Goal: Task Accomplishment & Management: Manage account settings

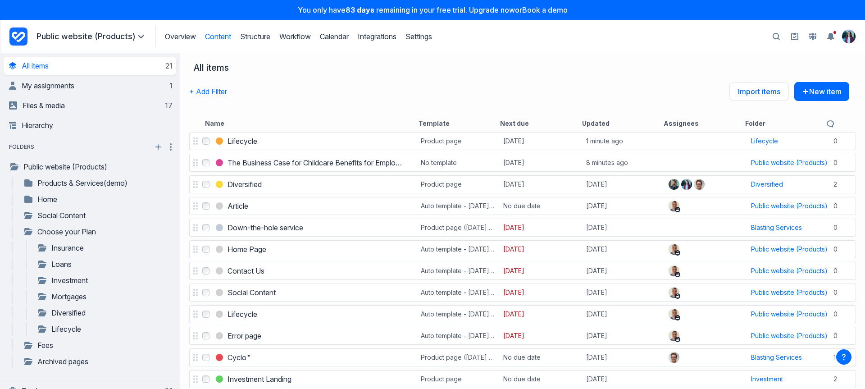
scroll to position [223, 0]
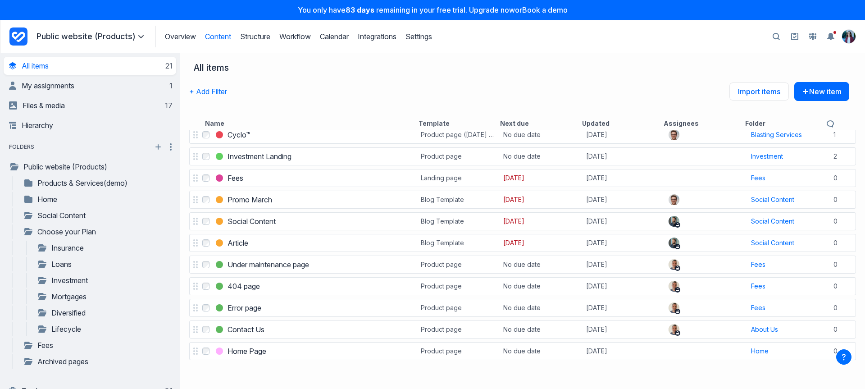
drag, startPoint x: 21, startPoint y: 34, endPoint x: 28, endPoint y: 31, distance: 7.9
click at [21, 34] on icon "Project Dashboard" at bounding box center [18, 36] width 18 height 18
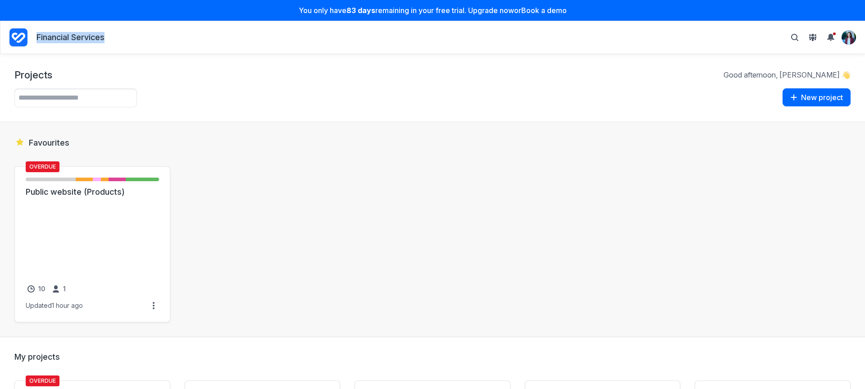
drag, startPoint x: 121, startPoint y: 38, endPoint x: 31, endPoint y: 35, distance: 89.7
click at [31, 37] on nav "Financial Services Personal settings Archived projects People & groups Suggest …" at bounding box center [432, 38] width 847 height 22
click at [178, 87] on div "Projects Good afternoon, Cristina 👋 Example projects View one of our example pr…" at bounding box center [432, 88] width 865 height 68
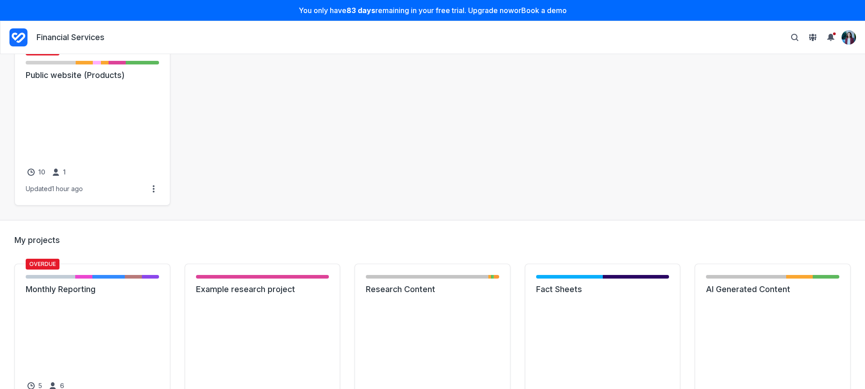
scroll to position [127, 0]
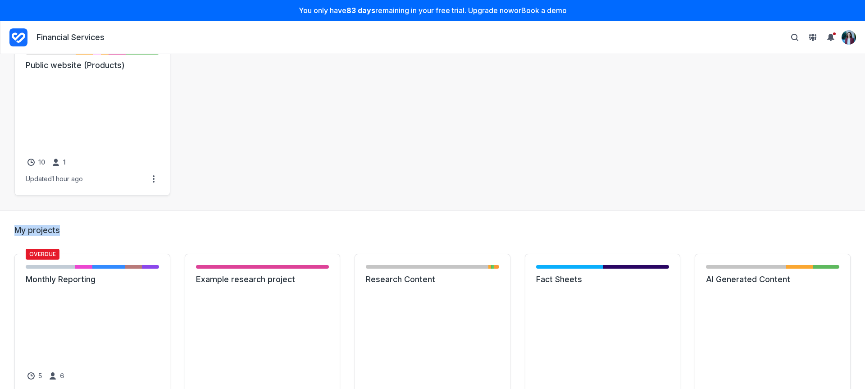
drag, startPoint x: 65, startPoint y: 224, endPoint x: 11, endPoint y: 229, distance: 54.3
click at [14, 227] on h2 "My projects" at bounding box center [432, 230] width 836 height 11
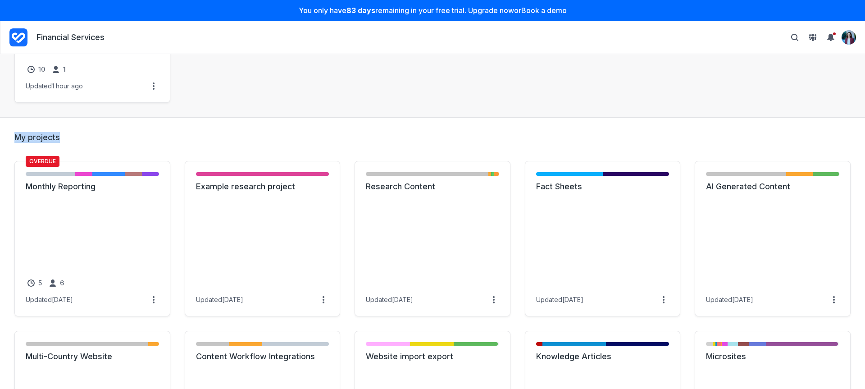
scroll to position [282, 0]
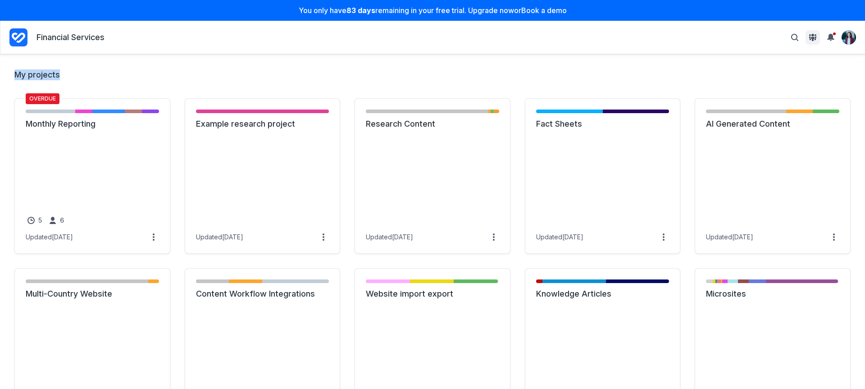
click at [816, 32] on span "View People & Groups" at bounding box center [813, 37] width 11 height 11
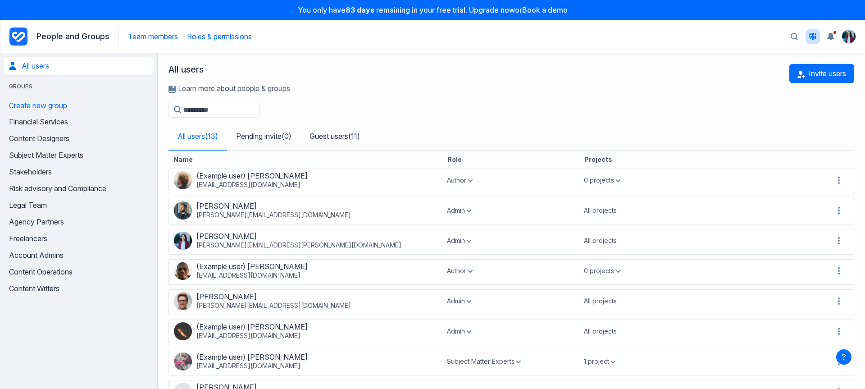
click at [232, 40] on link "Roles & permissions" at bounding box center [219, 36] width 65 height 9
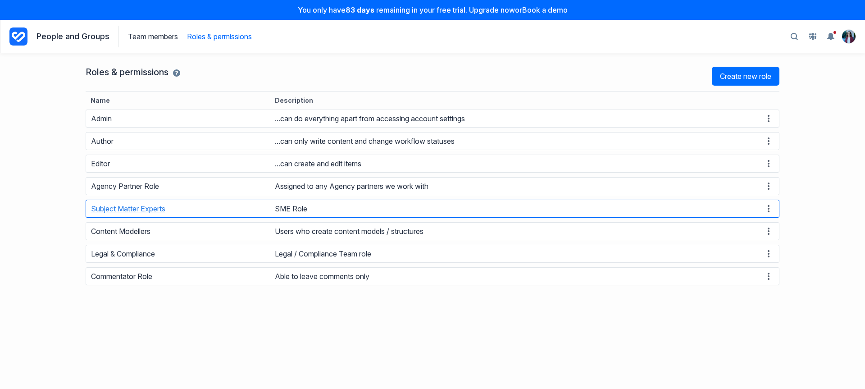
click at [119, 208] on button "Subject Matter Experts" at bounding box center [128, 208] width 74 height 9
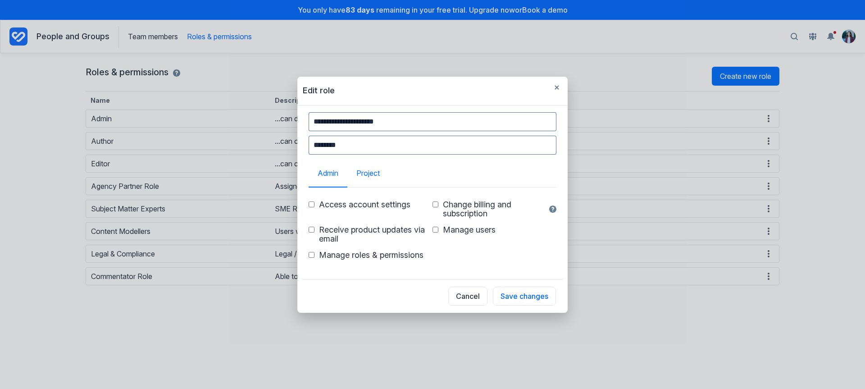
click at [355, 178] on link "Project" at bounding box center [367, 173] width 41 height 27
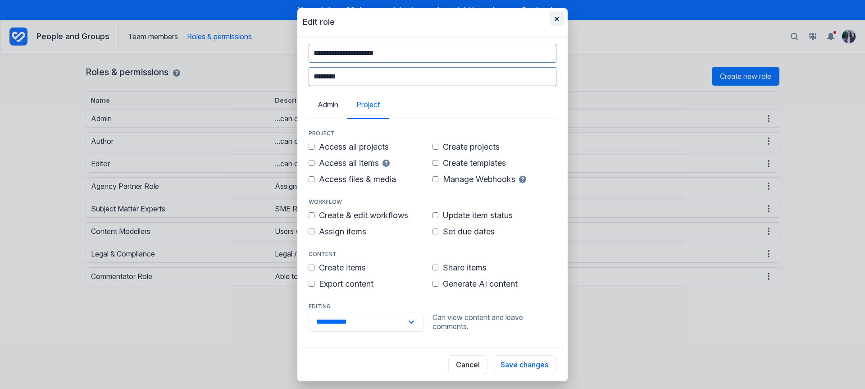
click at [558, 21] on button "button" at bounding box center [557, 19] width 14 height 14
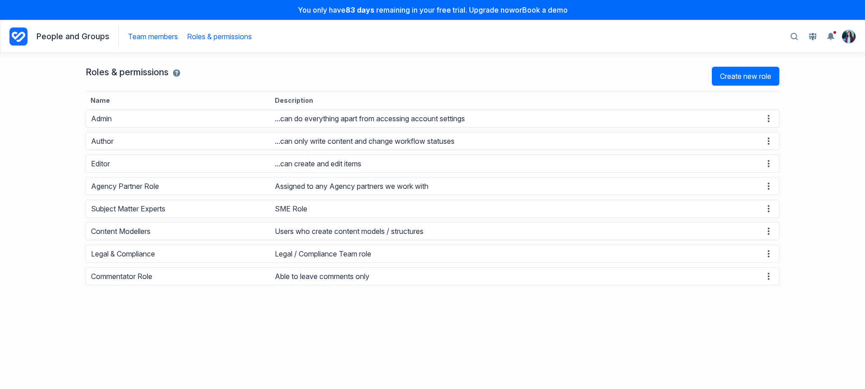
click at [132, 39] on link "Team members" at bounding box center [153, 36] width 50 height 9
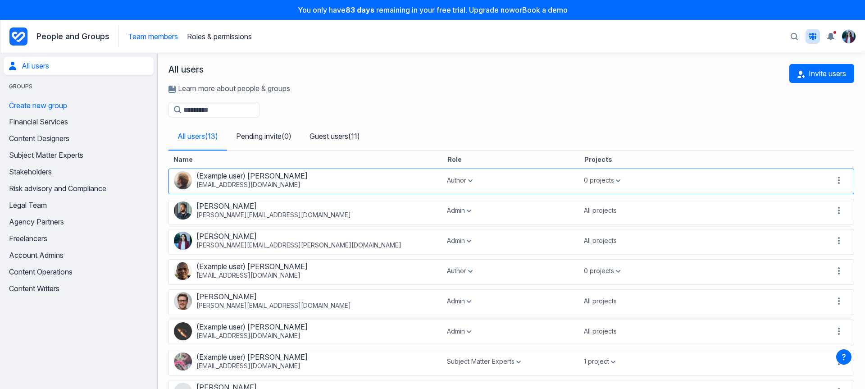
click at [616, 182] on icon "button" at bounding box center [618, 180] width 5 height 3
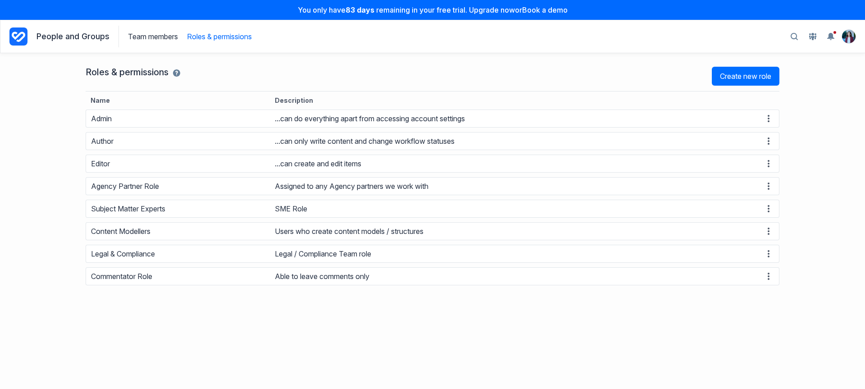
click at [14, 32] on icon "Project Dashboard" at bounding box center [19, 37] width 14 height 10
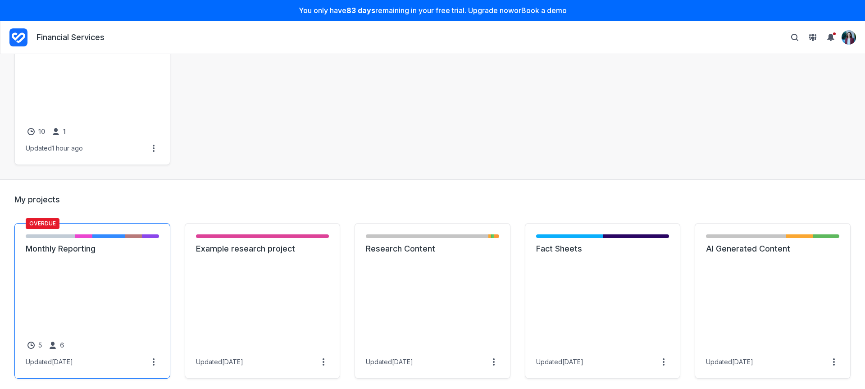
scroll to position [131, 0]
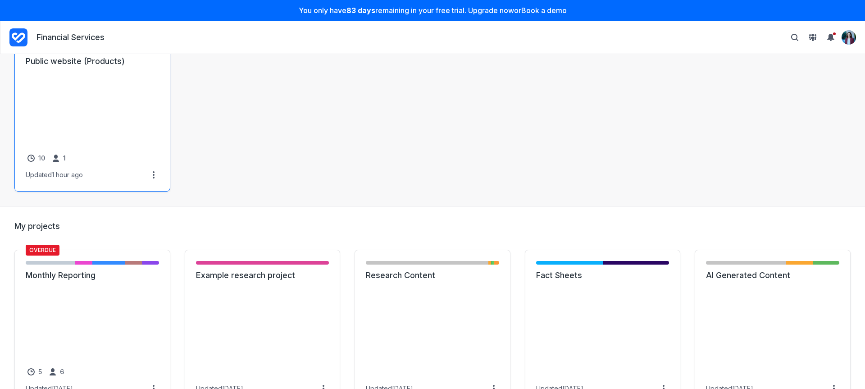
click at [14, 128] on section "Favourites Overdue Not started - 6 items ( 38% ) Initial brief - 2 items ( 13% …" at bounding box center [432, 98] width 865 height 215
click at [35, 67] on link "Public website (Products)" at bounding box center [92, 61] width 133 height 11
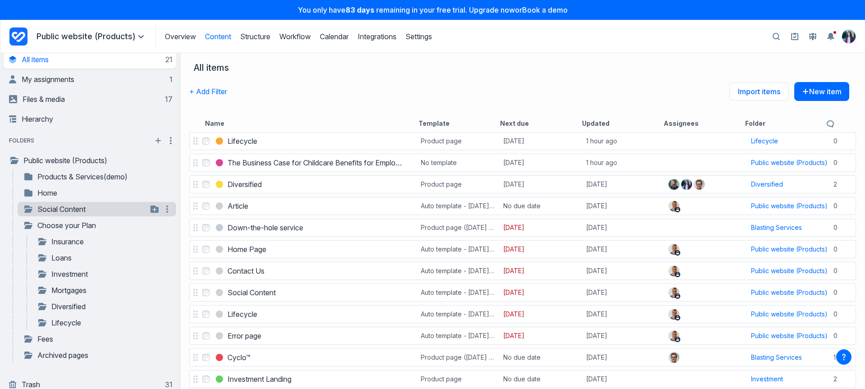
scroll to position [18, 0]
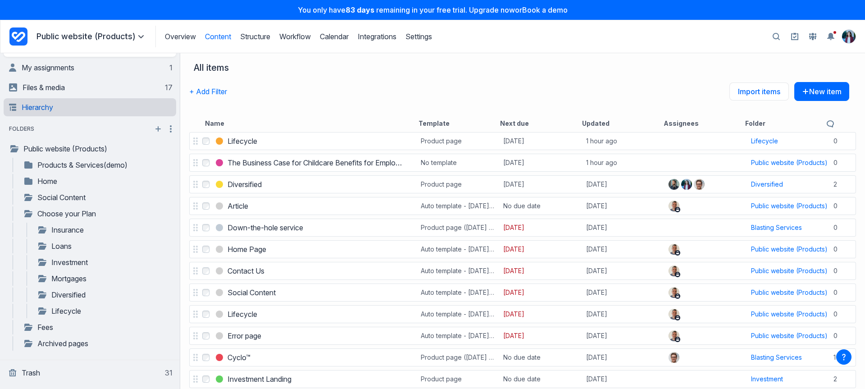
click at [67, 104] on link "Hierarchy" at bounding box center [91, 107] width 164 height 18
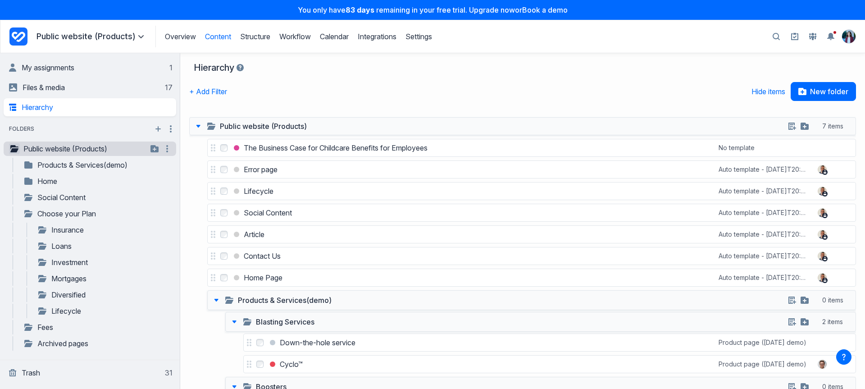
click at [15, 150] on icon "button" at bounding box center [14, 148] width 8 height 7
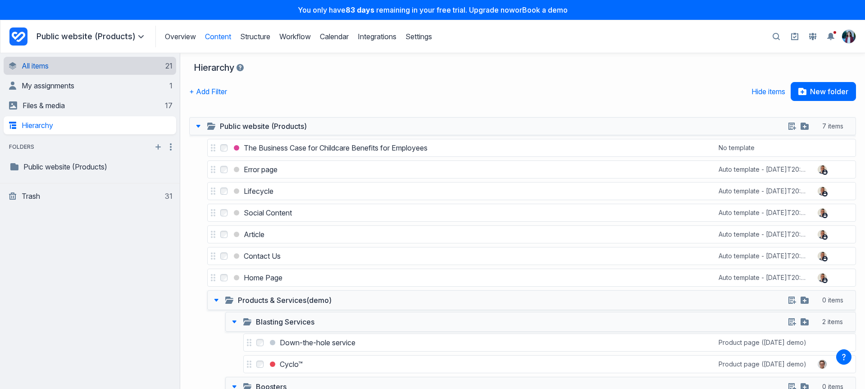
click at [67, 60] on link "All items 21" at bounding box center [91, 66] width 164 height 18
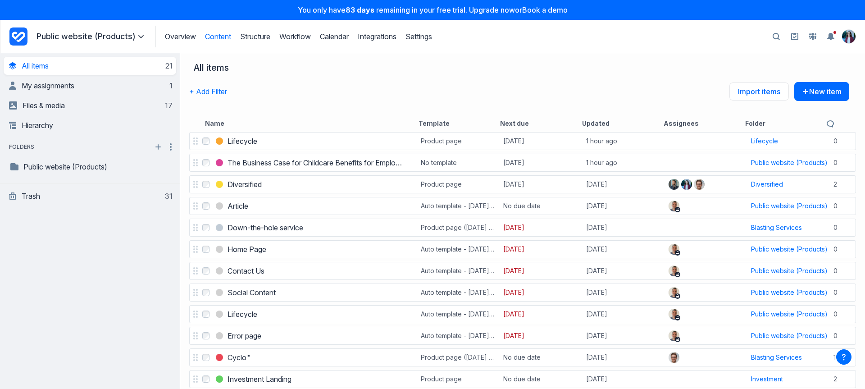
click at [776, 36] on icon "button" at bounding box center [776, 37] width 7 height 8
click at [749, 33] on input "Search" at bounding box center [686, 36] width 165 height 17
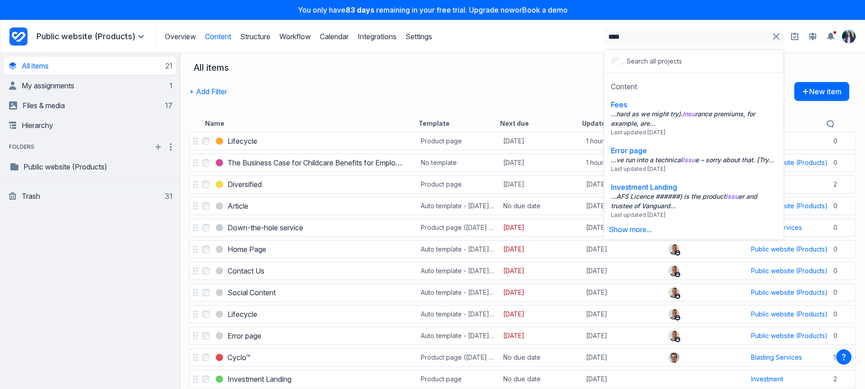
type input "****"
click at [373, 91] on div "+ Add Filter Import items New item" at bounding box center [519, 98] width 660 height 32
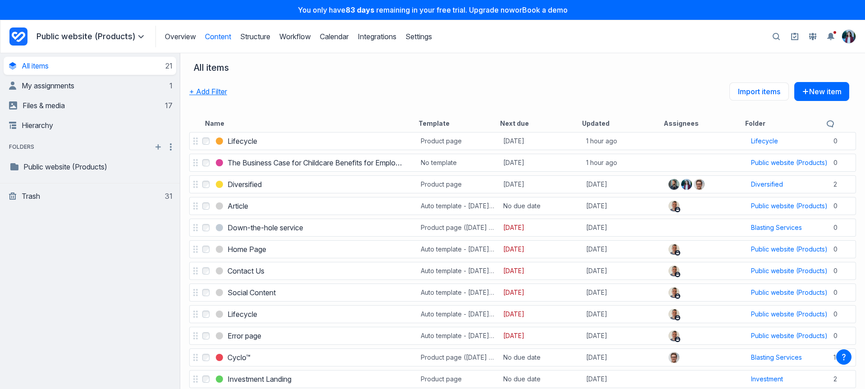
click at [218, 92] on button "+ Add Filter" at bounding box center [208, 91] width 38 height 19
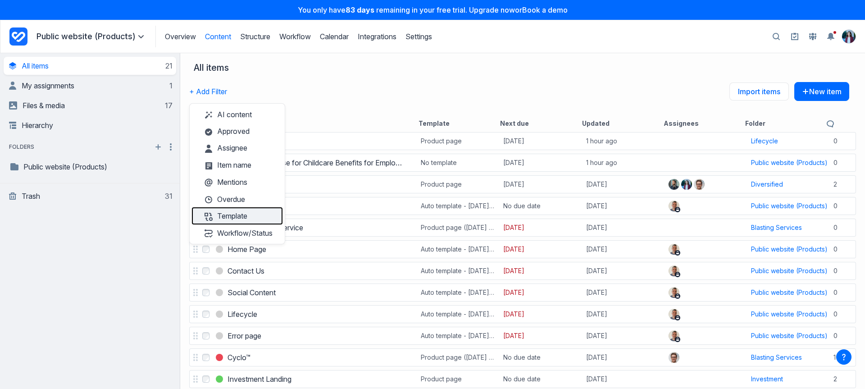
click at [226, 214] on button "Template" at bounding box center [237, 215] width 91 height 17
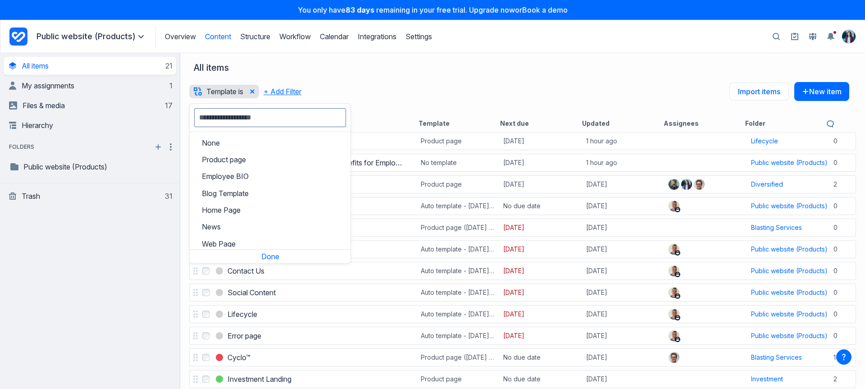
click at [278, 90] on button "+ Add Filter" at bounding box center [283, 91] width 38 height 19
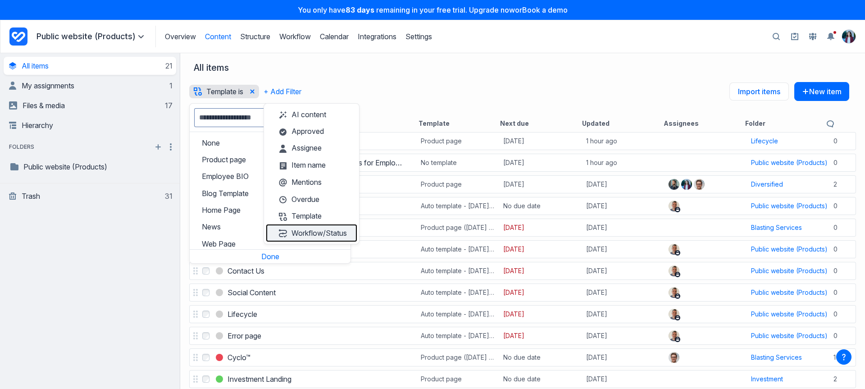
click at [331, 231] on button "Workflow/Status" at bounding box center [311, 232] width 91 height 17
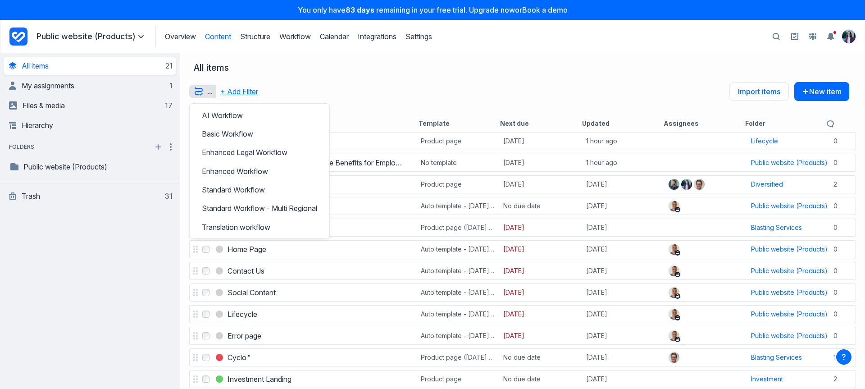
click at [252, 92] on button "+ Add Filter" at bounding box center [239, 91] width 38 height 19
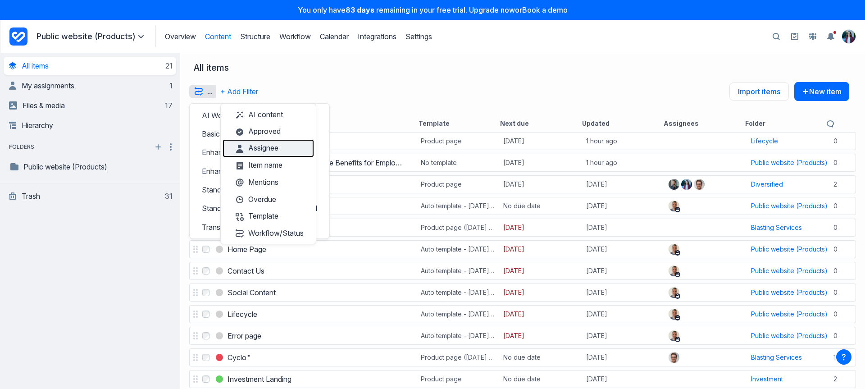
click at [283, 152] on button "Assignee" at bounding box center [268, 148] width 91 height 17
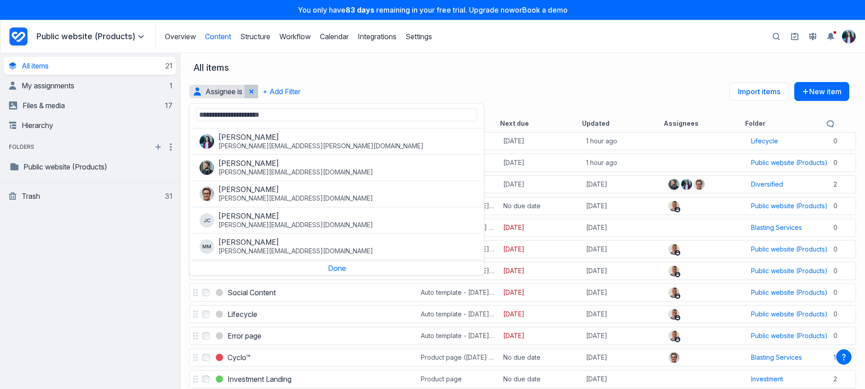
click at [251, 91] on icon "Remove assignee filter" at bounding box center [251, 91] width 5 height 5
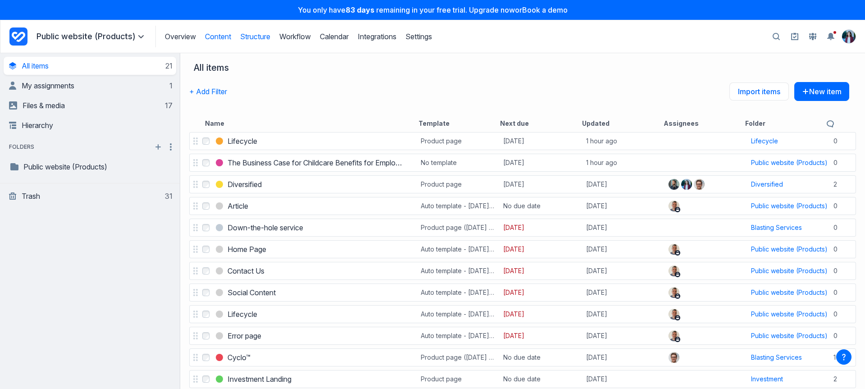
click at [252, 41] on link "Structure" at bounding box center [255, 36] width 30 height 9
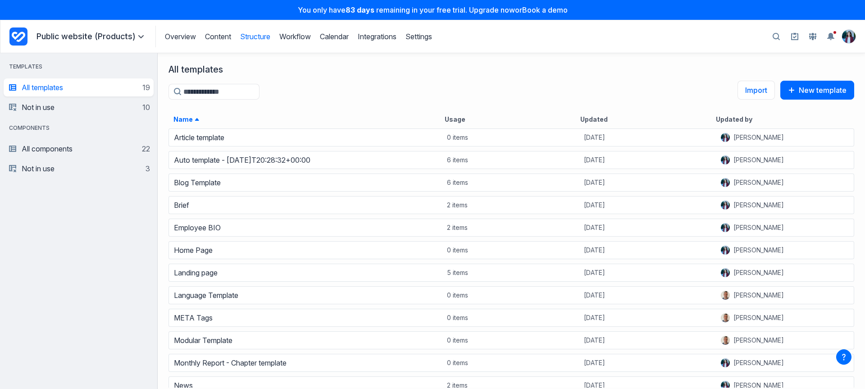
scroll to position [255, 701]
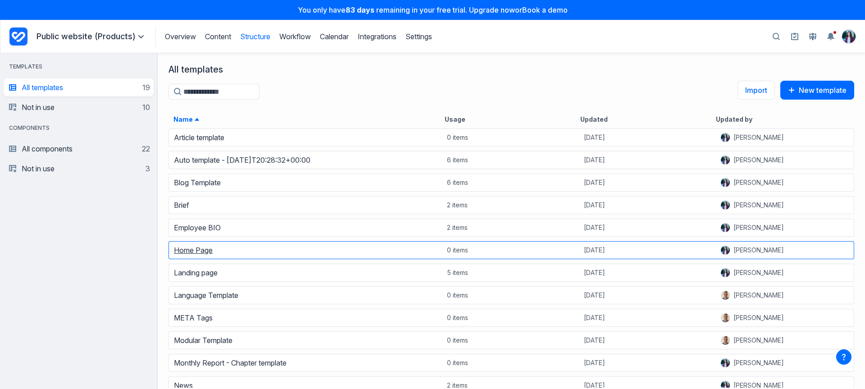
click at [201, 252] on link "Home Page" at bounding box center [193, 250] width 39 height 9
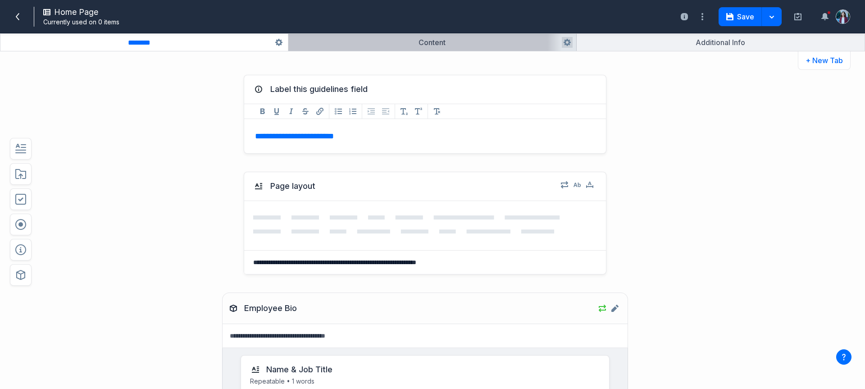
click at [423, 38] on button "button" at bounding box center [431, 42] width 287 height 17
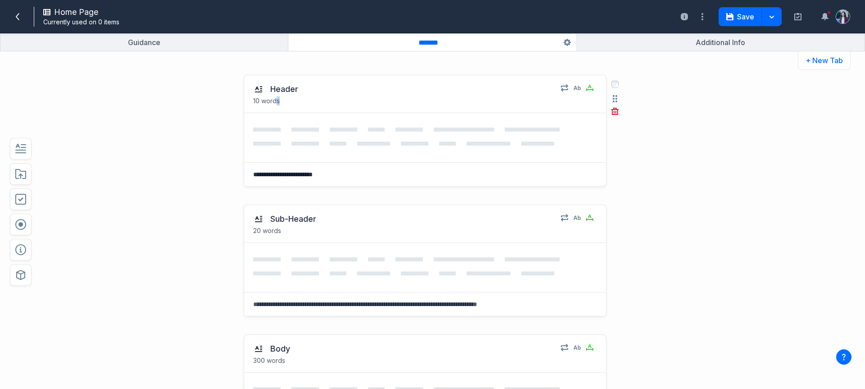
drag, startPoint x: 274, startPoint y: 103, endPoint x: 243, endPoint y: 106, distance: 30.4
click at [244, 106] on div "Header 10 words" at bounding box center [425, 94] width 362 height 38
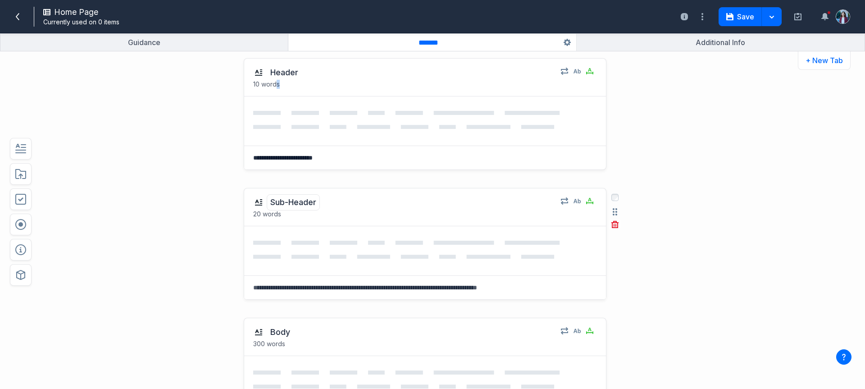
scroll to position [27, 0]
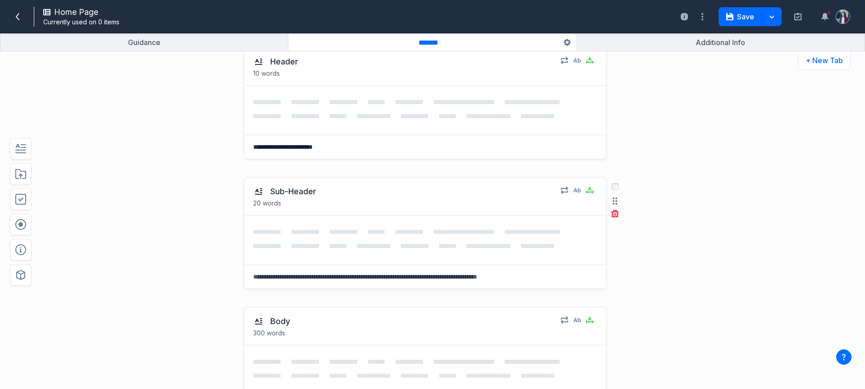
drag, startPoint x: 297, startPoint y: 276, endPoint x: 470, endPoint y: 274, distance: 173.1
click at [470, 274] on textarea at bounding box center [425, 276] width 362 height 23
drag, startPoint x: 512, startPoint y: 277, endPoint x: 271, endPoint y: 282, distance: 240.7
click at [271, 282] on textarea at bounding box center [425, 276] width 362 height 23
drag, startPoint x: 274, startPoint y: 275, endPoint x: 350, endPoint y: 275, distance: 76.2
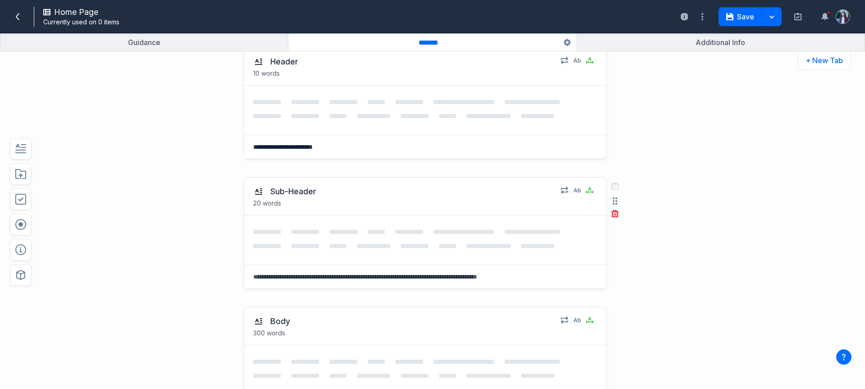
click at [350, 275] on textarea at bounding box center [425, 276] width 362 height 23
drag, startPoint x: 345, startPoint y: 278, endPoint x: 433, endPoint y: 288, distance: 89.4
click at [439, 277] on textarea at bounding box center [425, 276] width 362 height 23
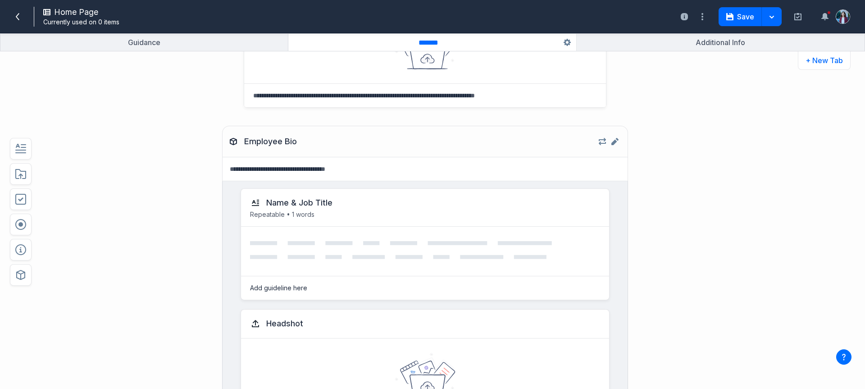
scroll to position [483, 0]
drag, startPoint x: 166, startPoint y: 185, endPoint x: 158, endPoint y: 175, distance: 12.8
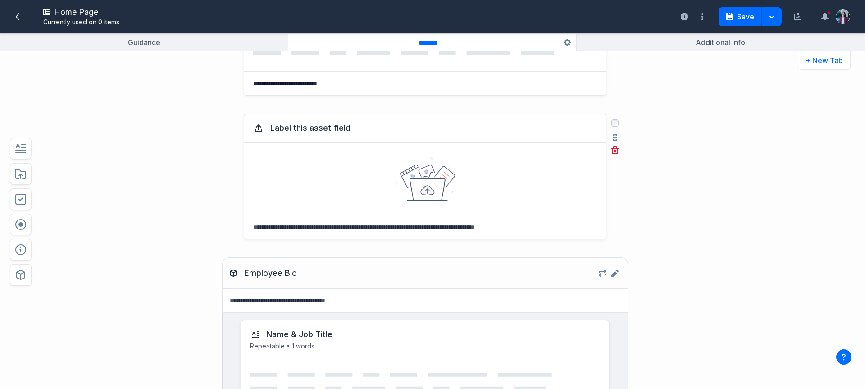
scroll to position [349, 0]
click at [395, 169] on icon at bounding box center [425, 180] width 61 height 45
click at [20, 20] on span at bounding box center [17, 16] width 14 height 14
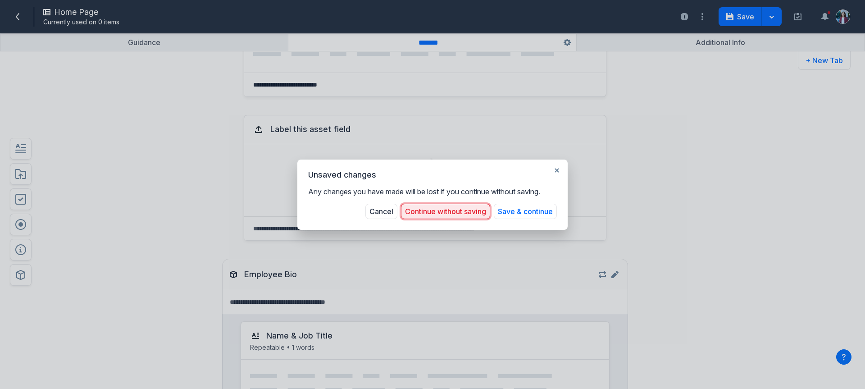
click at [464, 216] on button "Continue without saving" at bounding box center [445, 211] width 89 height 15
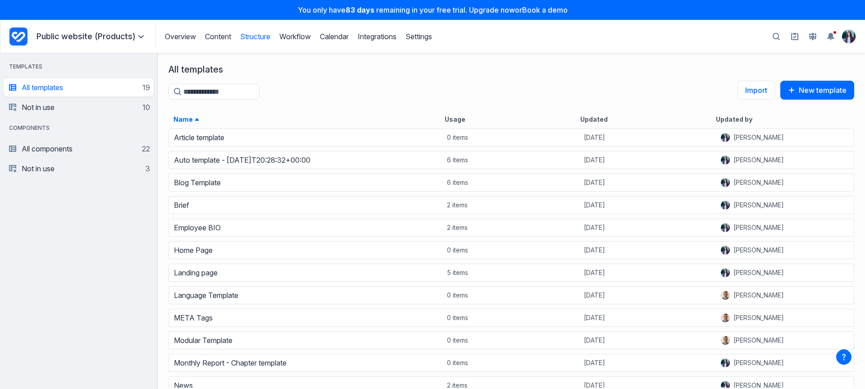
scroll to position [255, 701]
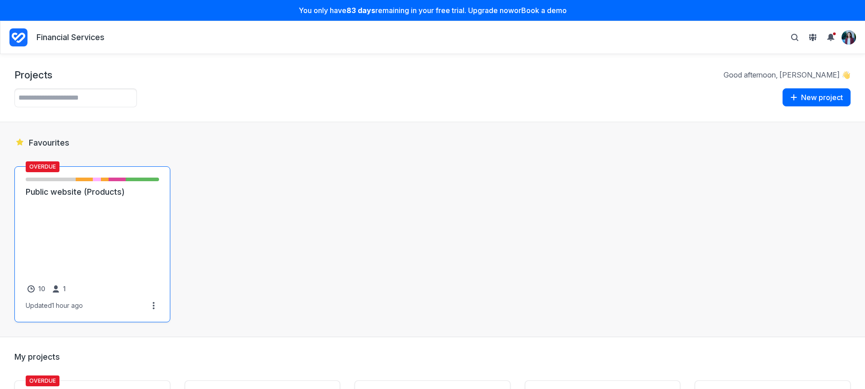
click at [159, 197] on link "Public website (Products)" at bounding box center [92, 192] width 133 height 11
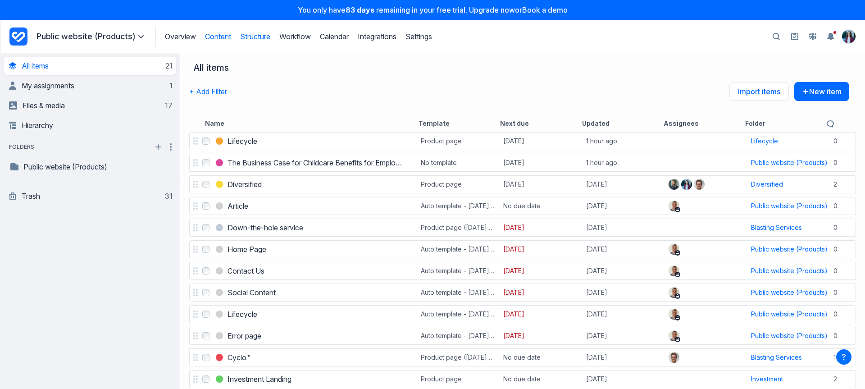
click at [267, 38] on link "Structure" at bounding box center [255, 36] width 30 height 9
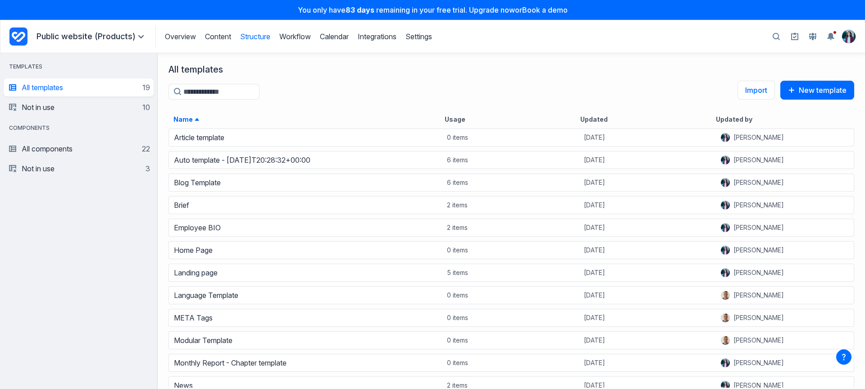
scroll to position [255, 701]
click at [189, 279] on div "Landing page" at bounding box center [305, 272] width 273 height 13
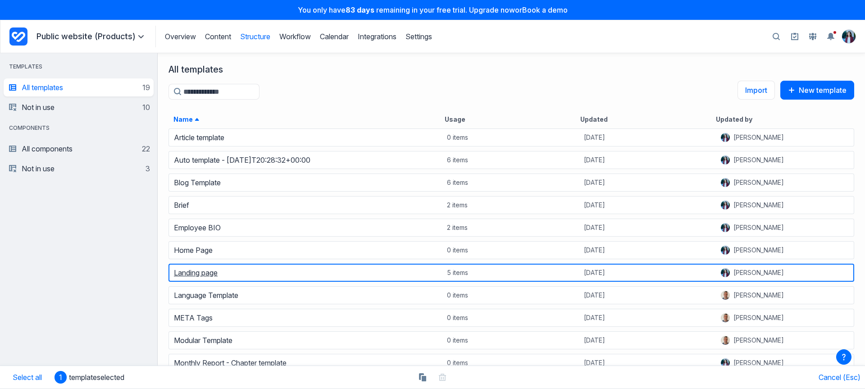
click at [210, 271] on link "Landing page" at bounding box center [196, 272] width 44 height 9
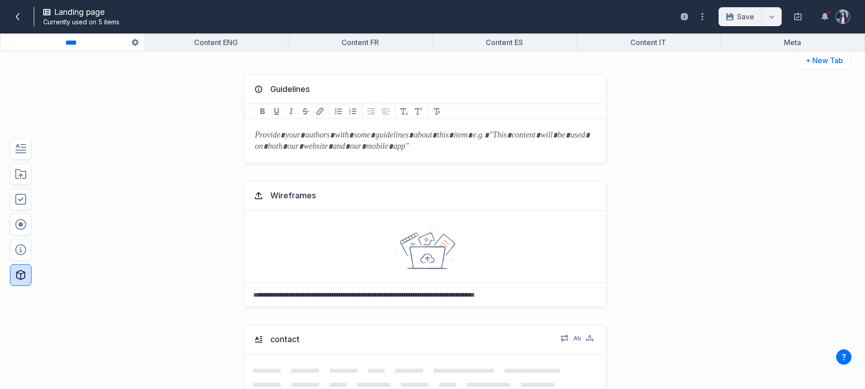
click at [22, 271] on icon "button" at bounding box center [20, 274] width 11 height 11
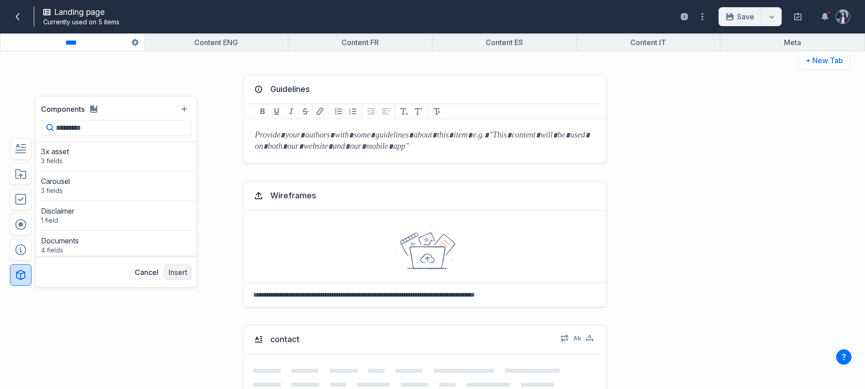
click at [140, 70] on div "Guidelines Add Bold format Add Underline format Add Italics format Add Striketh…" at bounding box center [398, 119] width 637 height 106
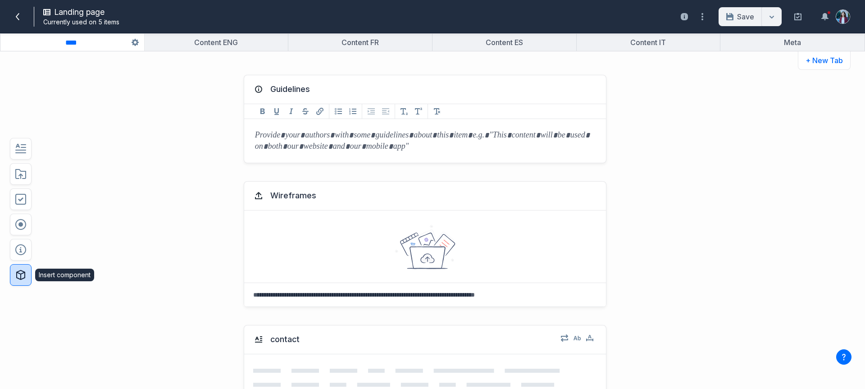
click at [23, 274] on icon "button" at bounding box center [20, 274] width 11 height 11
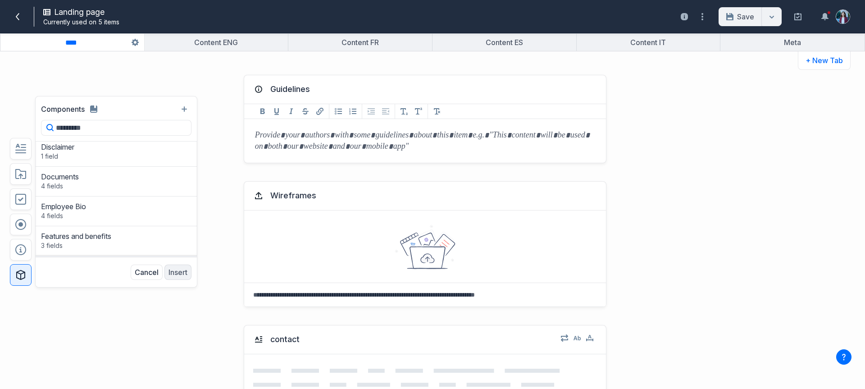
scroll to position [108, 0]
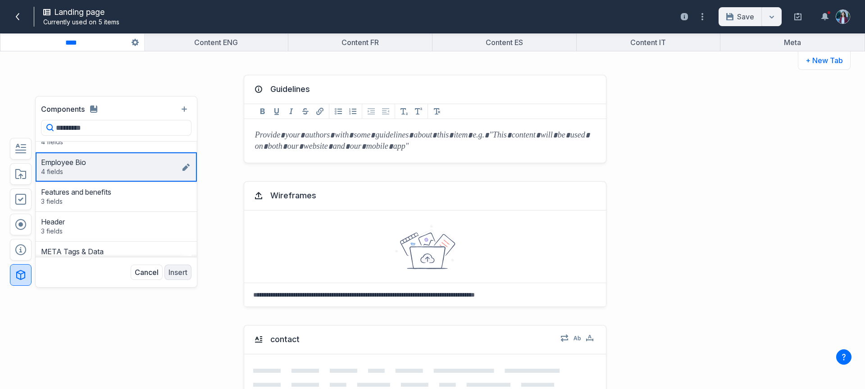
drag, startPoint x: 87, startPoint y: 164, endPoint x: 91, endPoint y: 164, distance: 5.0
click at [87, 164] on div "Employee Bio" at bounding box center [111, 162] width 140 height 9
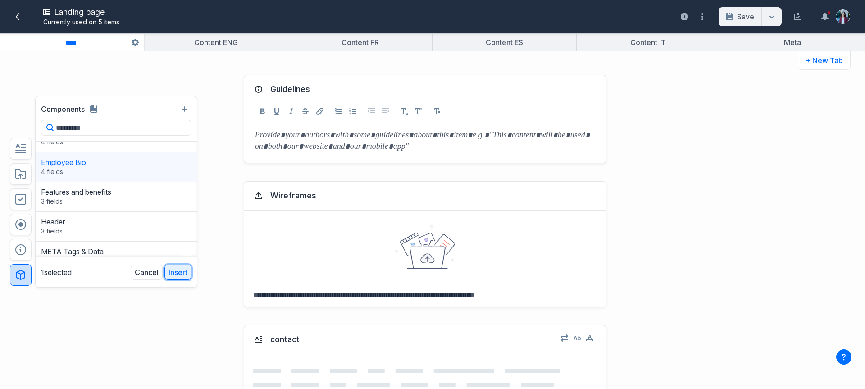
click at [178, 270] on button "Insert" at bounding box center [177, 272] width 27 height 15
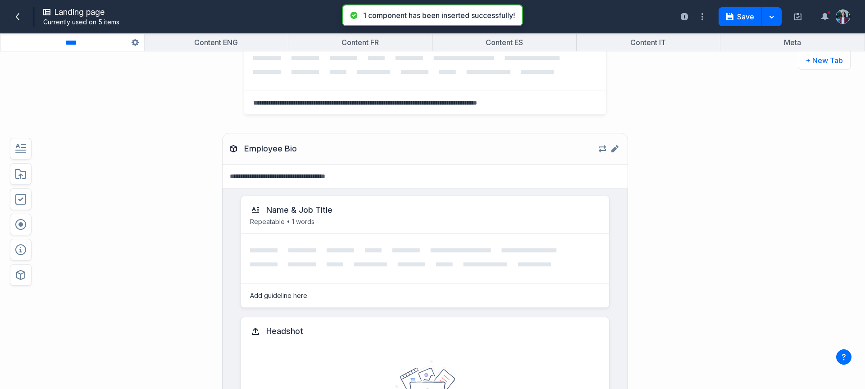
scroll to position [337, 0]
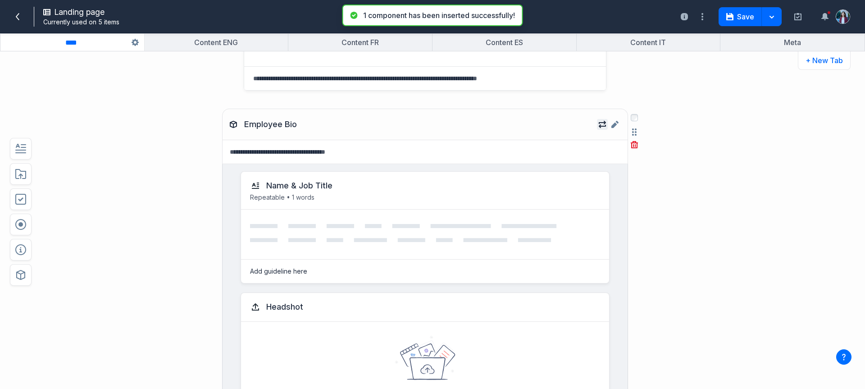
click at [599, 124] on icon "button" at bounding box center [602, 124] width 7 height 7
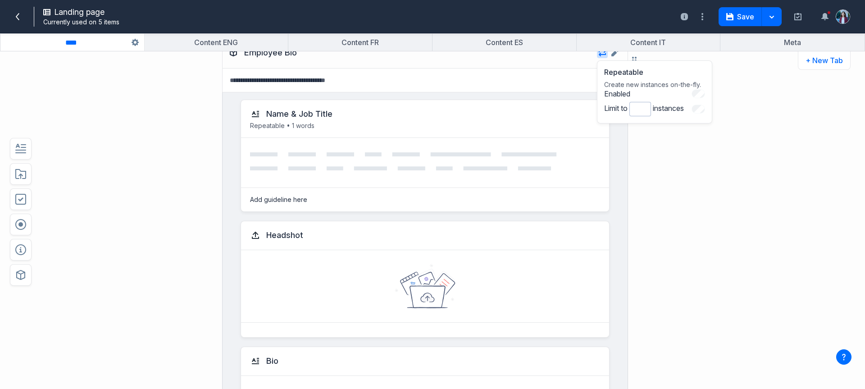
scroll to position [390, 0]
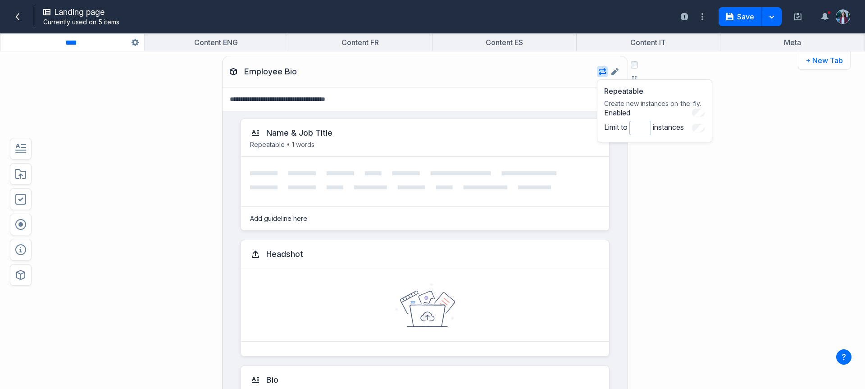
click at [651, 131] on label "Limit to * instances" at bounding box center [644, 128] width 80 height 14
click at [169, 104] on div "Employee Bio Repeatable Create new instances on-the-fly. Enabled Limit to * ins…" at bounding box center [398, 358] width 637 height 622
click at [12, 15] on span at bounding box center [17, 16] width 14 height 14
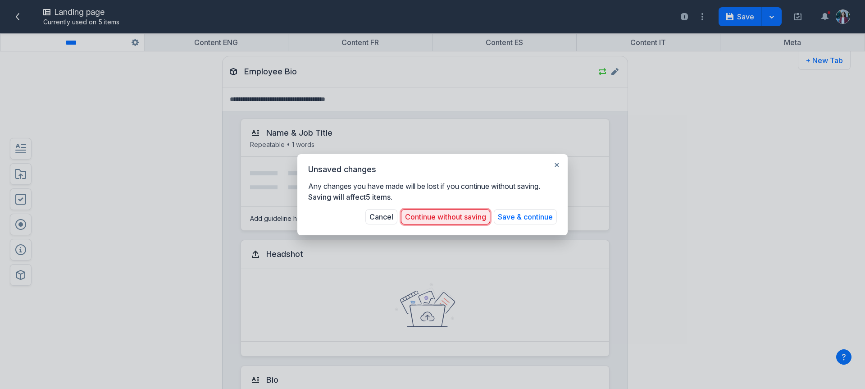
click at [431, 223] on button "Continue without saving" at bounding box center [445, 216] width 89 height 15
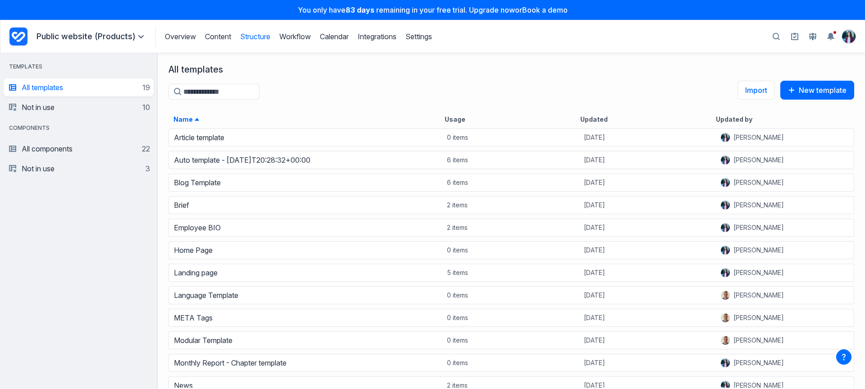
scroll to position [255, 701]
click at [826, 92] on button "New template" at bounding box center [817, 90] width 74 height 19
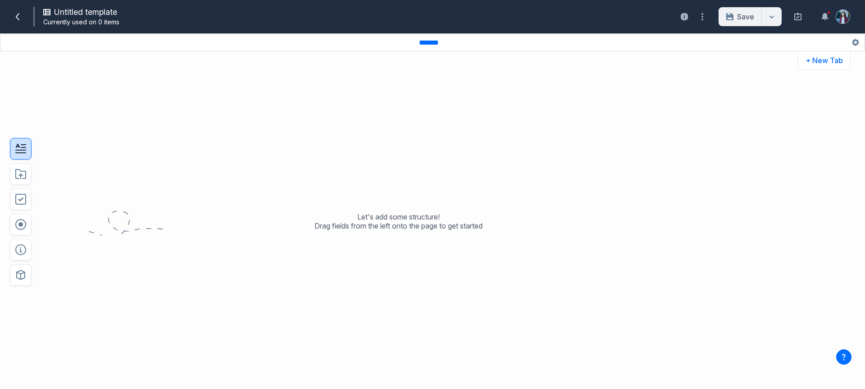
click at [25, 142] on button "button" at bounding box center [21, 149] width 22 height 22
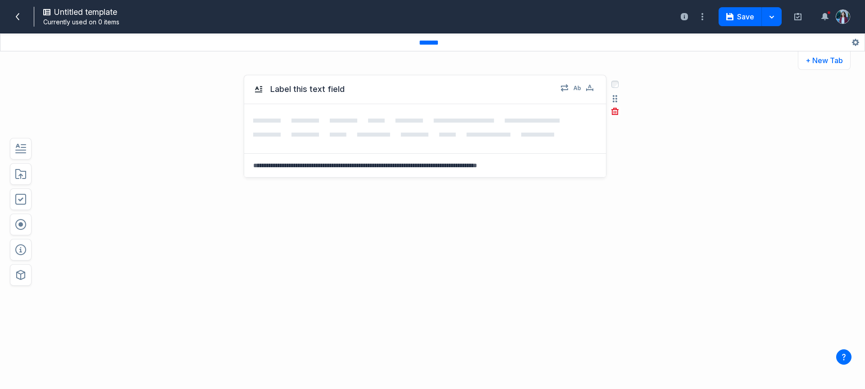
click at [351, 90] on div "Label this text field" at bounding box center [403, 89] width 301 height 11
click at [322, 85] on button "Label this text field" at bounding box center [308, 89] width 82 height 16
click at [322, 85] on textarea "**********" at bounding box center [306, 89] width 79 height 16
type textarea "*****"
drag, startPoint x: 151, startPoint y: 137, endPoint x: 86, endPoint y: 150, distance: 66.2
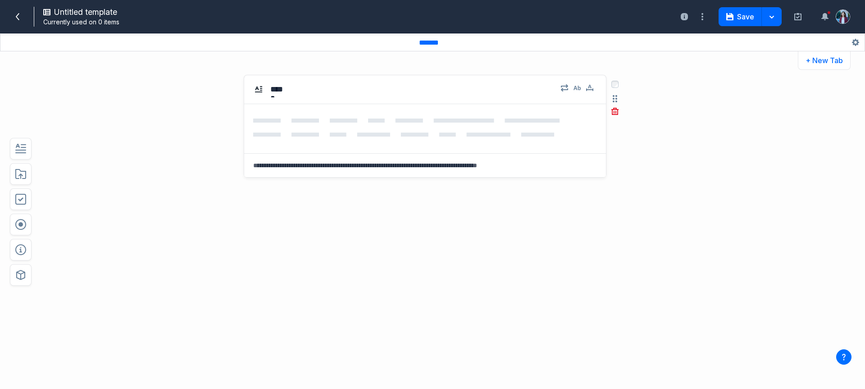
click at [148, 137] on div "edit field label: Label this text field title ***** Select field: Label this te…" at bounding box center [398, 171] width 637 height 211
click at [21, 149] on icon "button" at bounding box center [20, 148] width 11 height 11
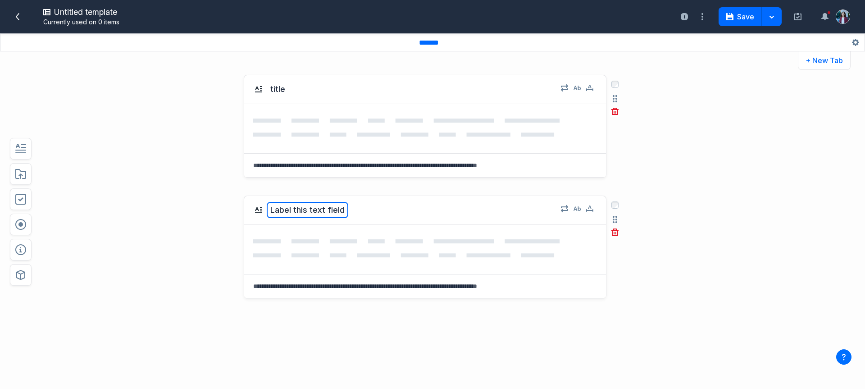
click at [322, 207] on button "Label this text field" at bounding box center [308, 210] width 82 height 16
type textarea "****"
click at [179, 233] on div "body Select field: body Are you sure you want to delete this field? Cancel Dele…" at bounding box center [398, 292] width 637 height 211
click at [25, 178] on icon "button" at bounding box center [20, 174] width 11 height 10
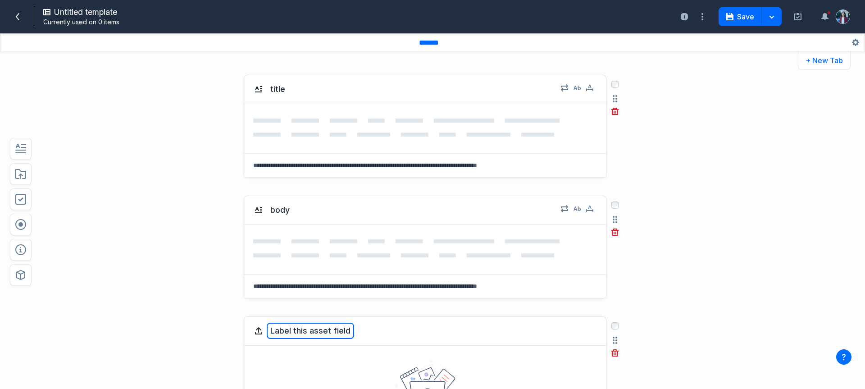
click at [334, 331] on button "Label this asset field" at bounding box center [310, 331] width 87 height 16
click at [22, 279] on icon "button" at bounding box center [20, 275] width 9 height 10
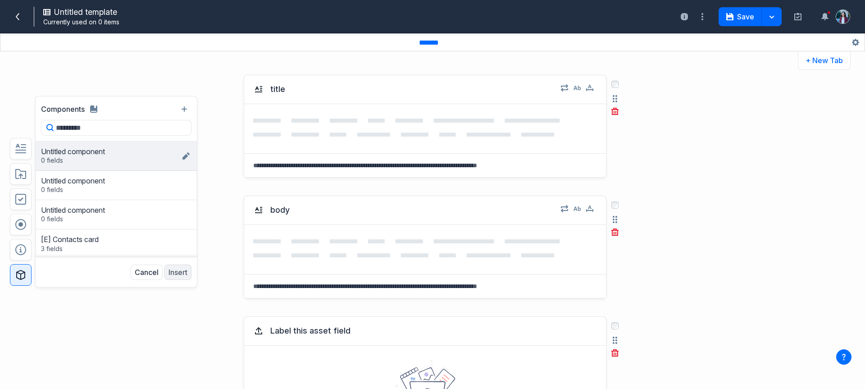
scroll to position [563, 0]
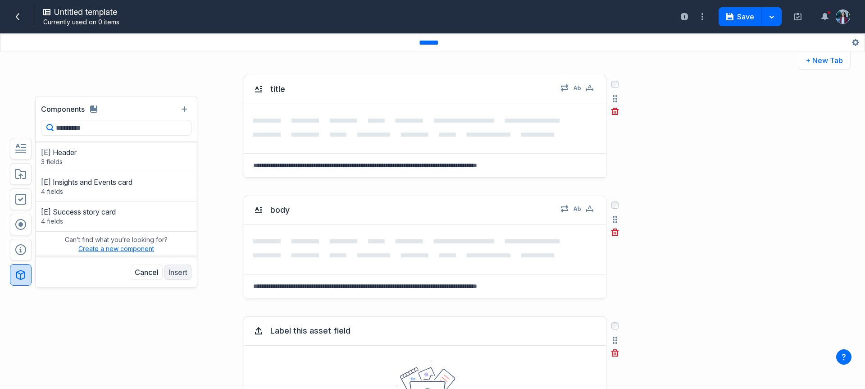
click at [122, 246] on button "Create a new component" at bounding box center [116, 248] width 76 height 9
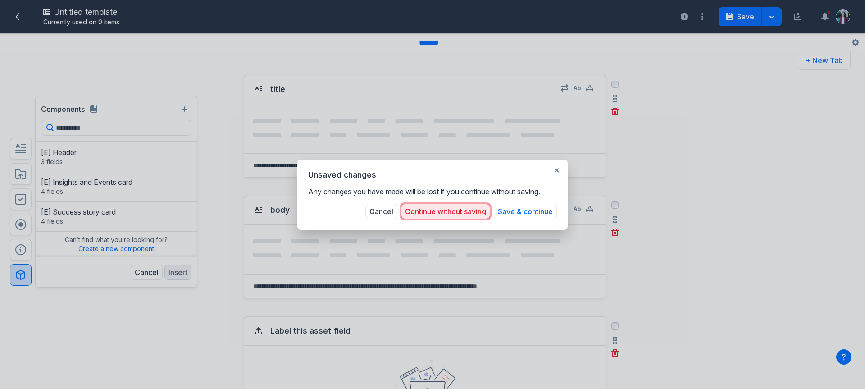
click at [440, 205] on button "Continue without saving" at bounding box center [445, 211] width 89 height 15
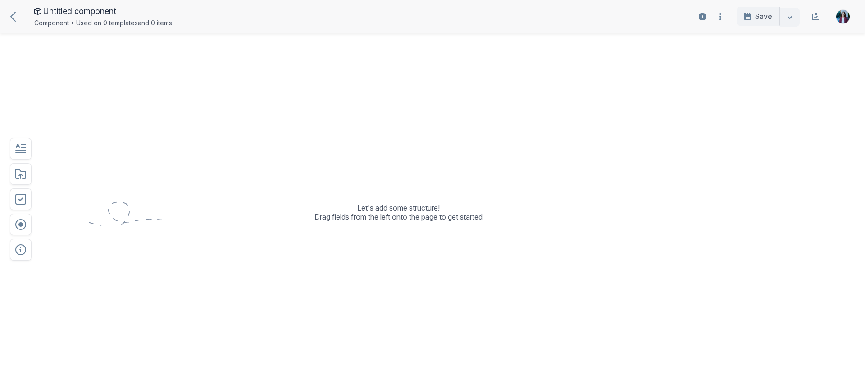
click at [18, 12] on div at bounding box center [17, 16] width 14 height 10
click at [10, 19] on icon at bounding box center [12, 17] width 5 height 10
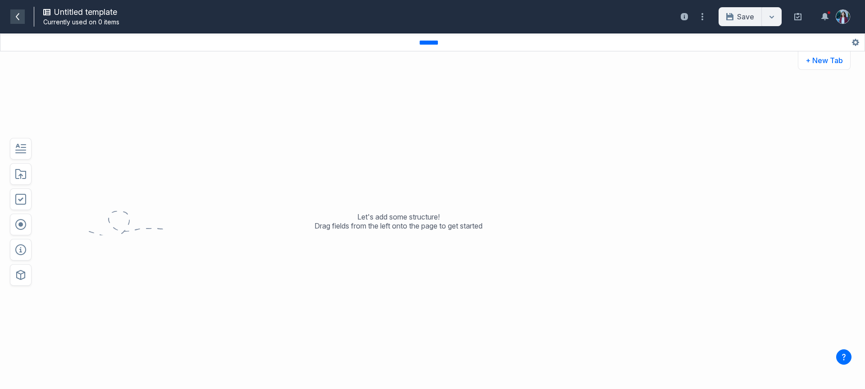
click at [18, 18] on icon at bounding box center [17, 16] width 7 height 7
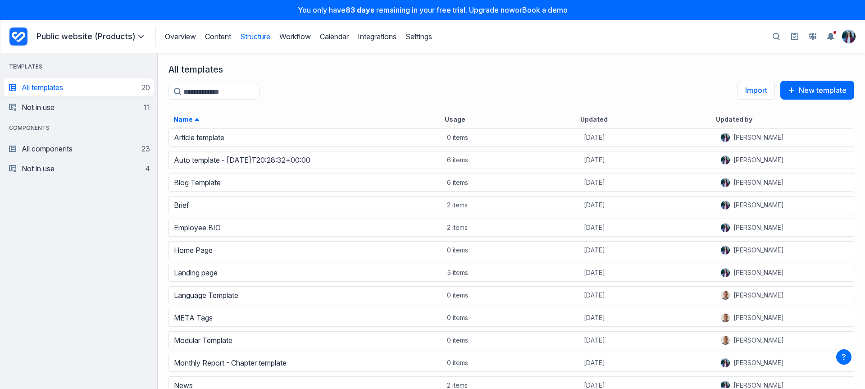
scroll to position [255, 701]
click at [330, 42] on div "Overview Content Structure Workflow Calendar Integrations Settings Structure Wo…" at bounding box center [293, 37] width 277 height 22
click at [334, 41] on div "Overview Content Structure Workflow Calendar Integrations Settings Structure Wo…" at bounding box center [293, 37] width 277 height 22
click at [212, 40] on link "Content" at bounding box center [218, 36] width 26 height 9
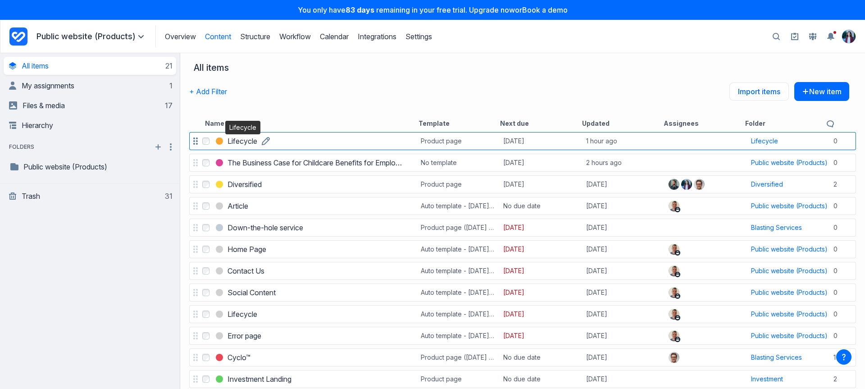
click at [234, 141] on h3 "Lifecycle" at bounding box center [243, 141] width 30 height 11
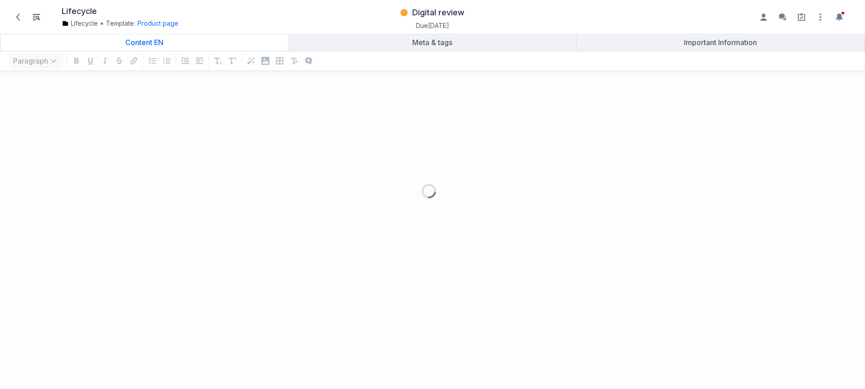
scroll to position [293, 852]
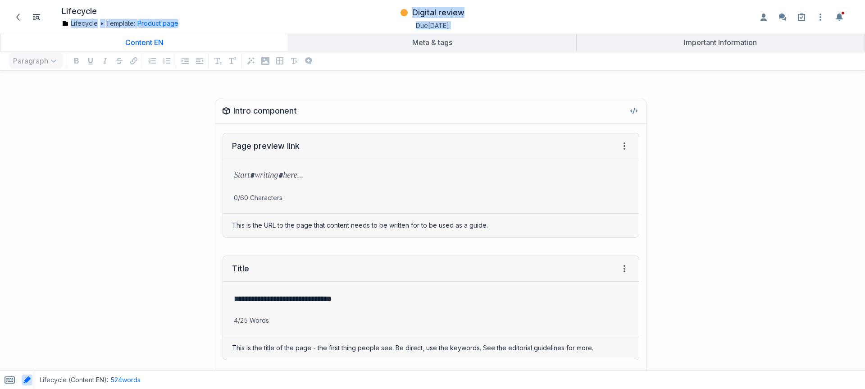
drag, startPoint x: 184, startPoint y: 23, endPoint x: 194, endPoint y: 38, distance: 17.2
click at [194, 36] on div "Lifecycle Lifecycle • Template: Product page Change template Product page Down …" at bounding box center [432, 194] width 865 height 389
click at [162, 191] on div "Intro component Page preview link View HTML View history → Tab to insert Enter …" at bounding box center [325, 168] width 640 height 158
click at [148, 115] on div "Intro component Page preview link View HTML View history → Tab to insert Enter …" at bounding box center [325, 168] width 640 height 158
click at [282, 190] on div "grid" at bounding box center [431, 176] width 416 height 34
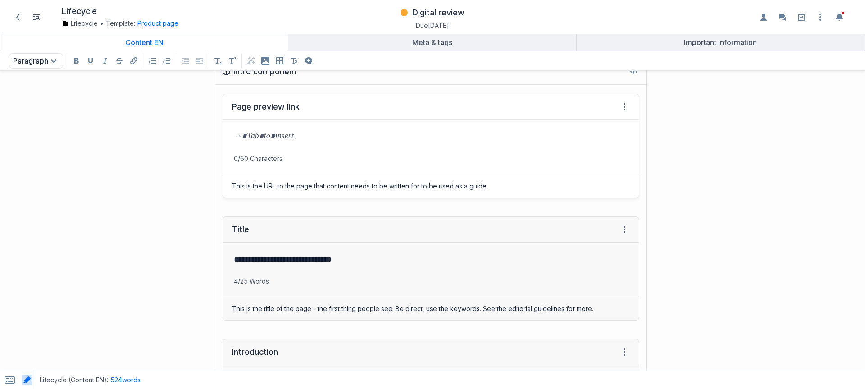
scroll to position [93, 0]
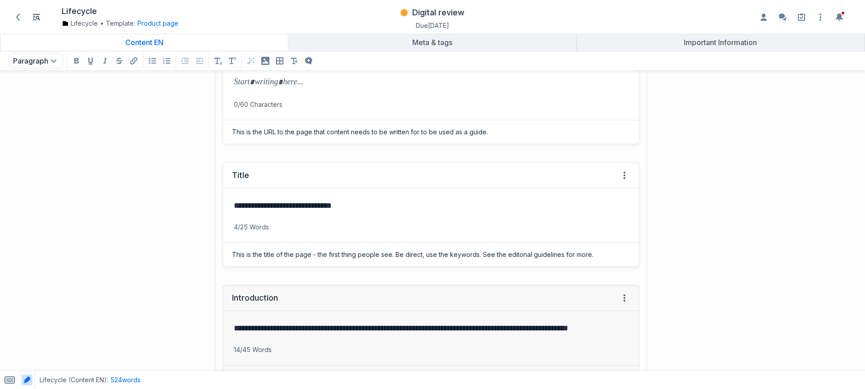
click at [369, 206] on p "**********" at bounding box center [429, 205] width 391 height 13
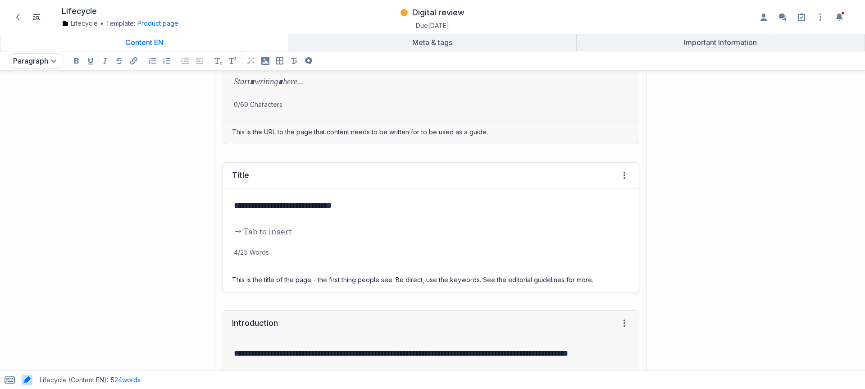
click at [351, 205] on p "**********" at bounding box center [429, 205] width 391 height 13
click at [440, 6] on div "Digital review" at bounding box center [433, 13] width 64 height 14
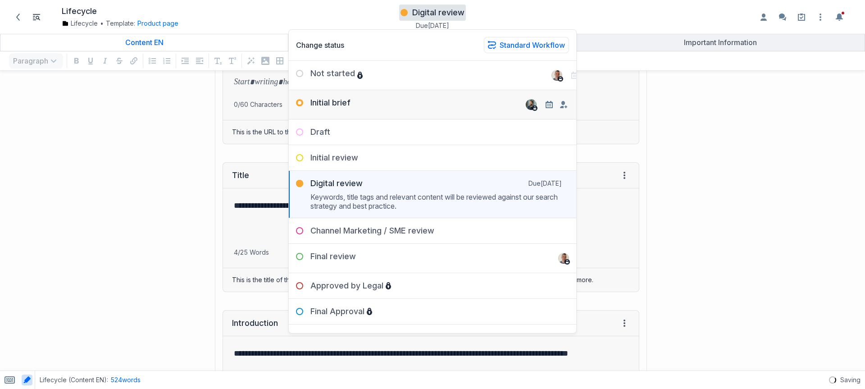
click at [409, 106] on div "Initial brief" at bounding box center [432, 101] width 287 height 22
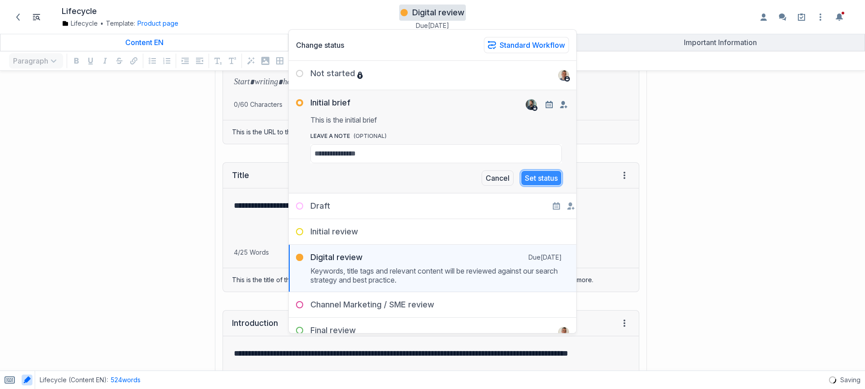
click at [527, 176] on button "Set status" at bounding box center [541, 177] width 41 height 15
drag, startPoint x: 150, startPoint y: 202, endPoint x: 239, endPoint y: 218, distance: 91.1
click at [150, 202] on div "**********" at bounding box center [325, 227] width 640 height 148
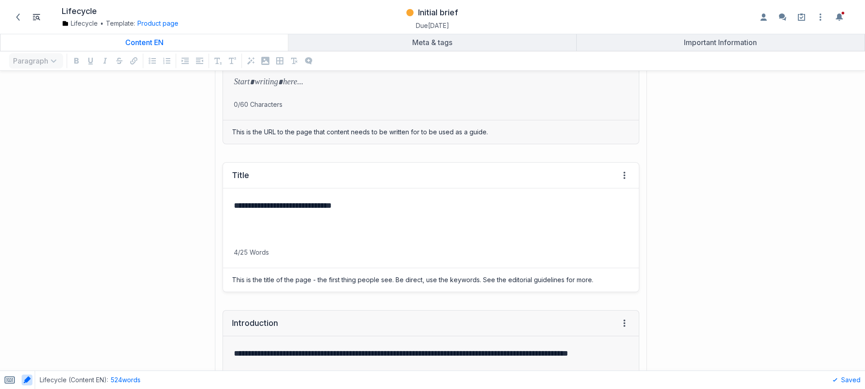
click at [279, 222] on div "**********" at bounding box center [431, 217] width 416 height 59
click at [415, 10] on div "Initial brief" at bounding box center [432, 13] width 52 height 14
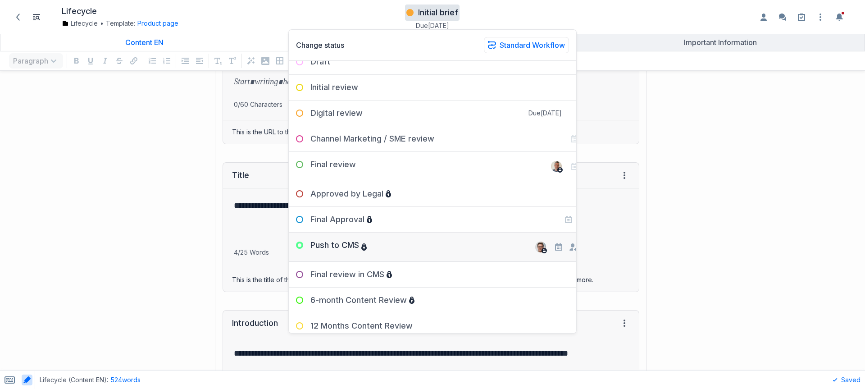
scroll to position [88, 0]
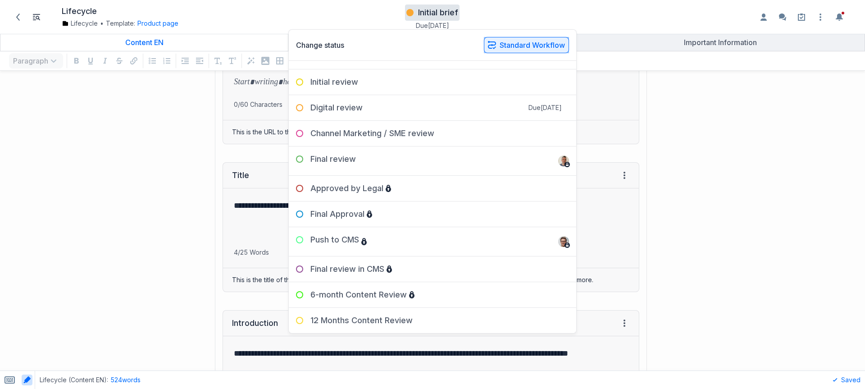
click at [547, 47] on button "Standard Workflow" at bounding box center [526, 45] width 85 height 16
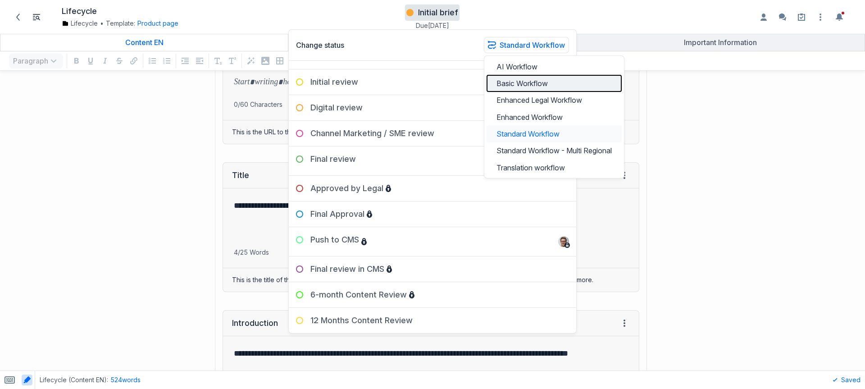
click at [505, 86] on button "Basic Workflow" at bounding box center [554, 83] width 135 height 17
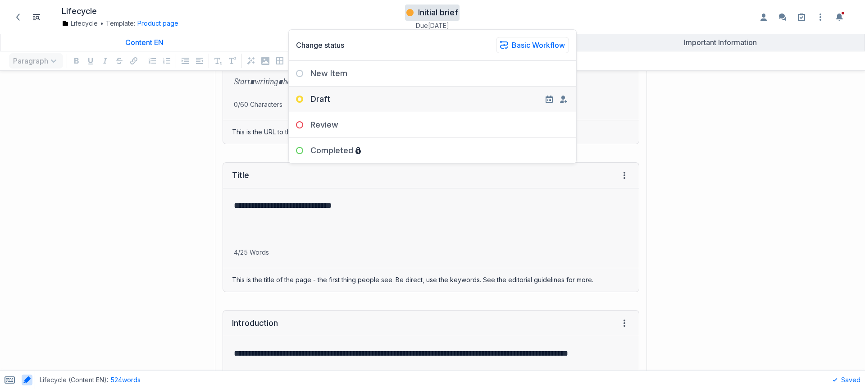
click at [356, 69] on div "New Item" at bounding box center [432, 70] width 287 height 18
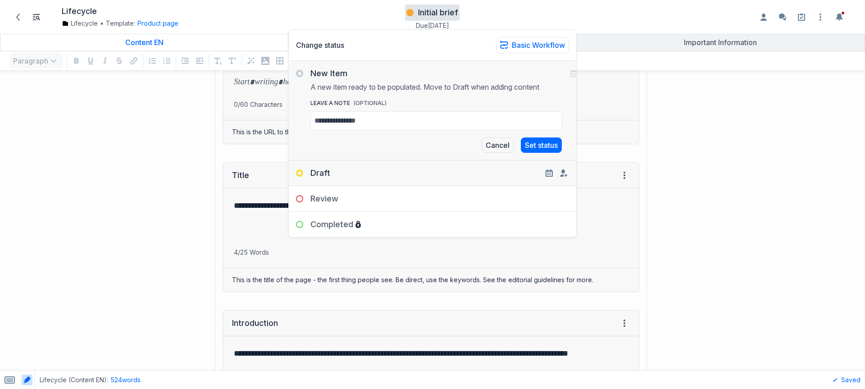
click at [351, 175] on div "Draft" at bounding box center [432, 169] width 287 height 18
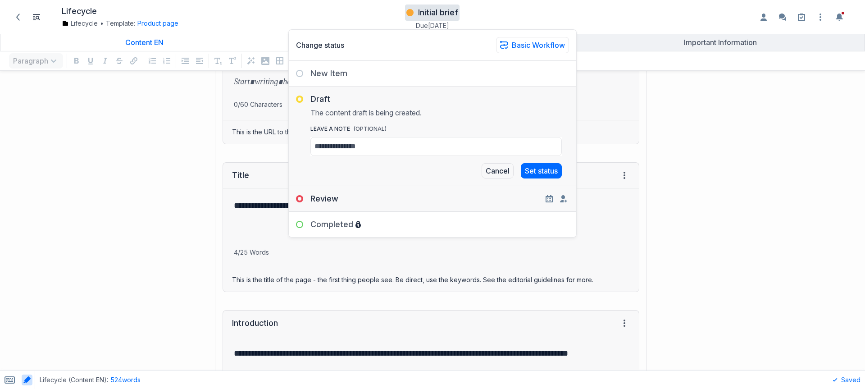
drag, startPoint x: 370, startPoint y: 192, endPoint x: 382, endPoint y: 196, distance: 13.1
click at [370, 192] on div "Review" at bounding box center [432, 195] width 287 height 18
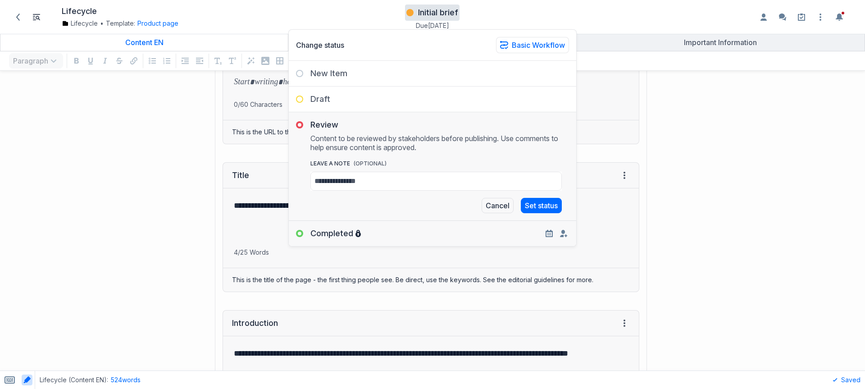
click at [403, 238] on div "Completed" at bounding box center [432, 230] width 287 height 18
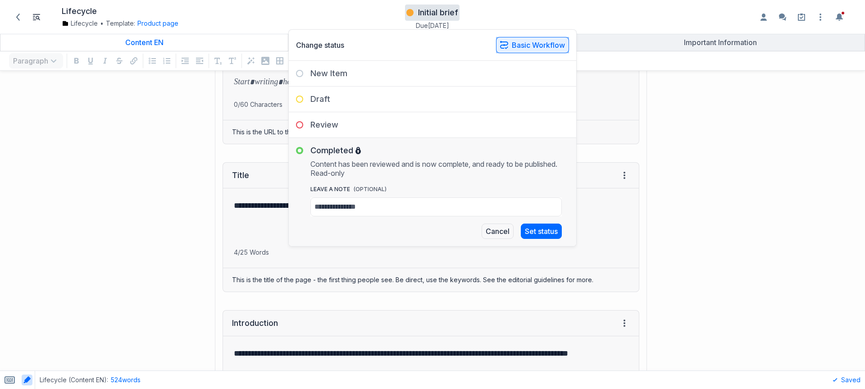
click at [529, 46] on button "Basic Workflow" at bounding box center [532, 45] width 73 height 16
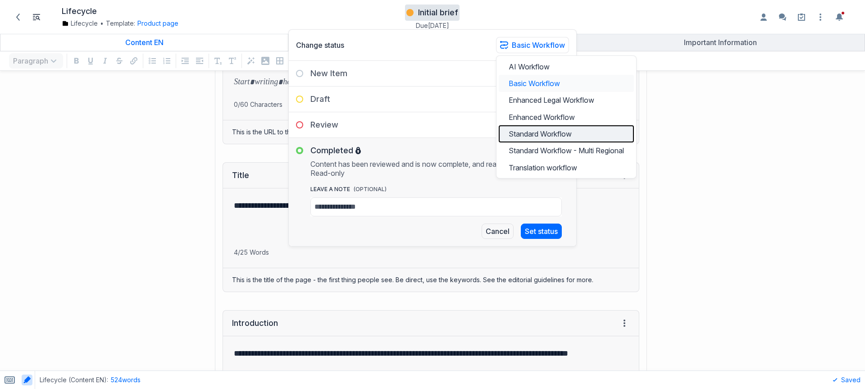
click at [547, 129] on button "Standard Workflow" at bounding box center [566, 133] width 135 height 17
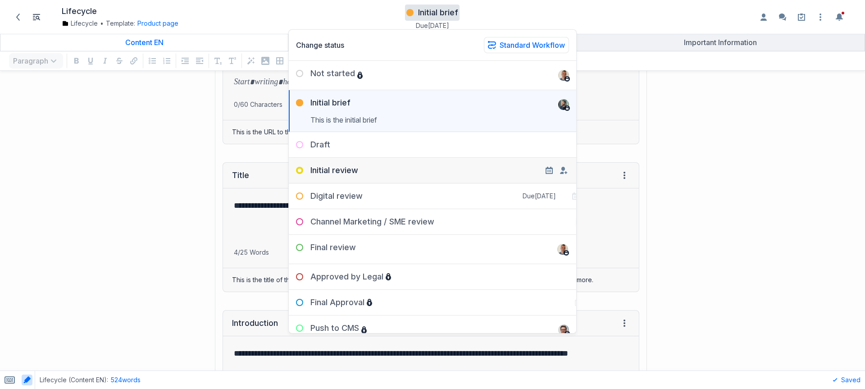
click at [479, 122] on p "This is the initial brief" at bounding box center [439, 118] width 259 height 13
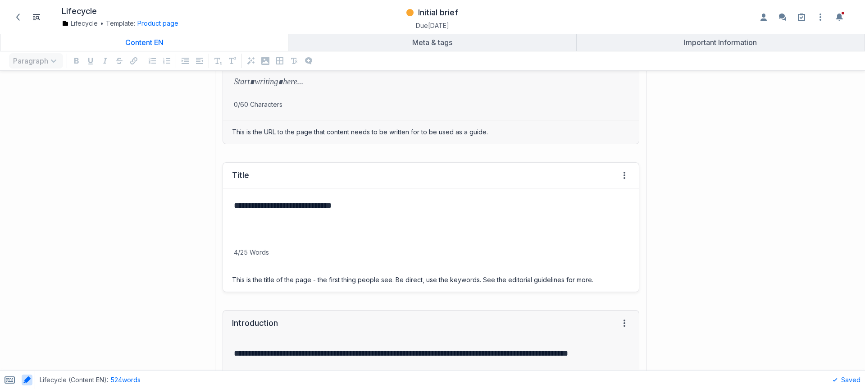
click at [369, 197] on div "**********" at bounding box center [431, 217] width 416 height 59
click at [376, 204] on p "**********" at bounding box center [429, 205] width 391 height 13
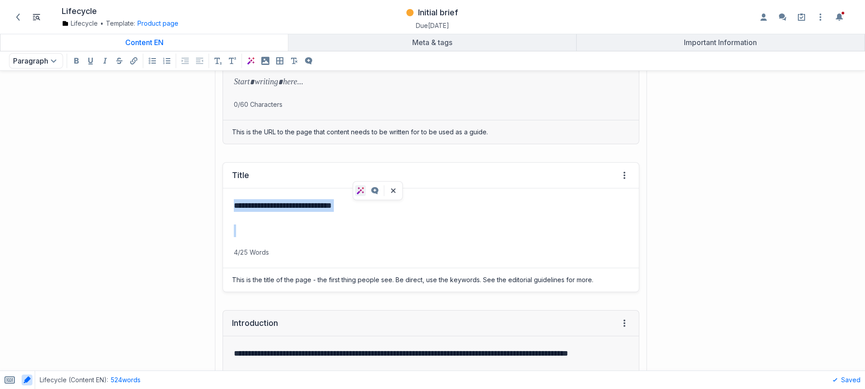
click at [360, 188] on icon "AI Assist on selected text" at bounding box center [360, 190] width 7 height 7
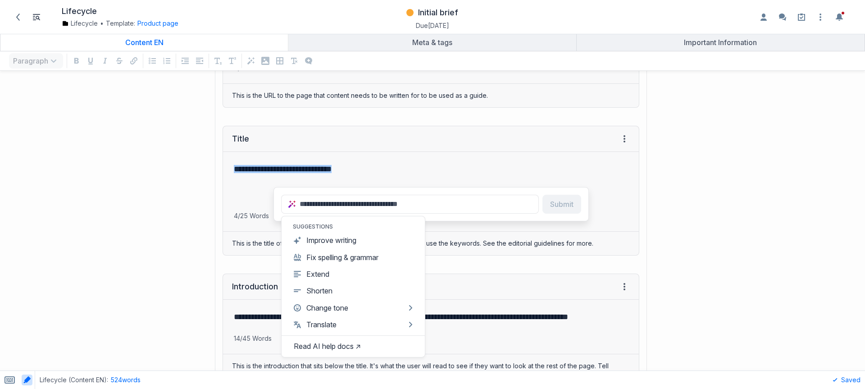
scroll to position [189, 0]
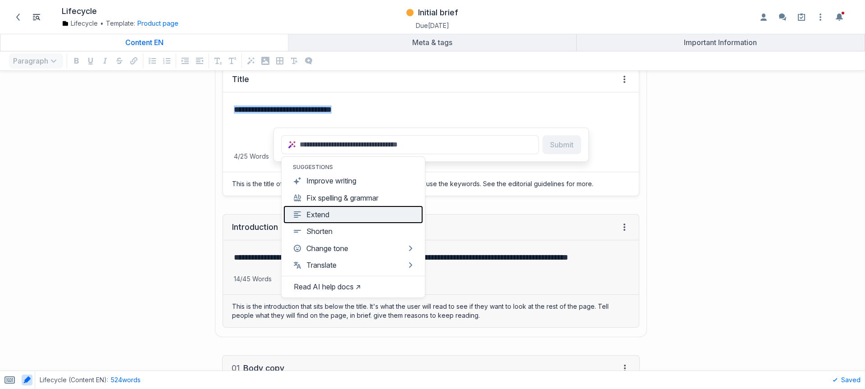
click at [340, 216] on button "Extend" at bounding box center [353, 214] width 139 height 17
type input "**********"
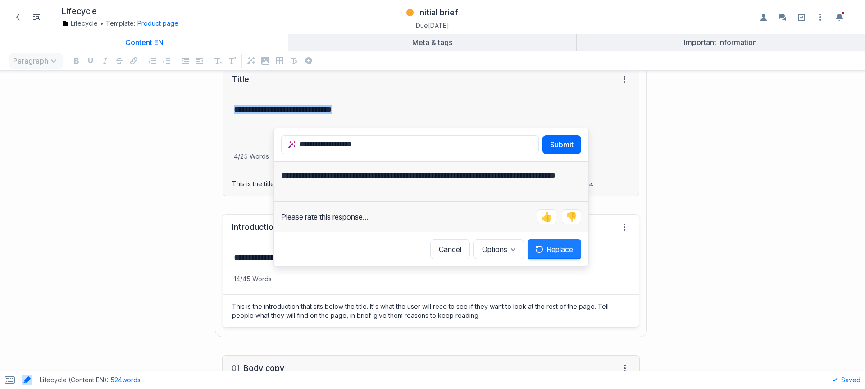
drag, startPoint x: 545, startPoint y: 245, endPoint x: 546, endPoint y: 250, distance: 5.0
click at [545, 245] on button "Replace" at bounding box center [555, 249] width 54 height 20
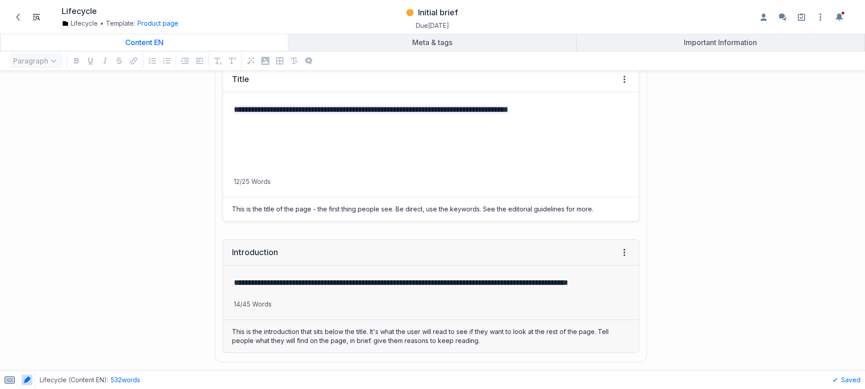
click at [452, 164] on p "grid" at bounding box center [431, 160] width 394 height 13
click at [578, 116] on div "**********" at bounding box center [431, 134] width 416 height 85
click at [578, 116] on icon "Add a comment to selected text" at bounding box center [576, 119] width 7 height 7
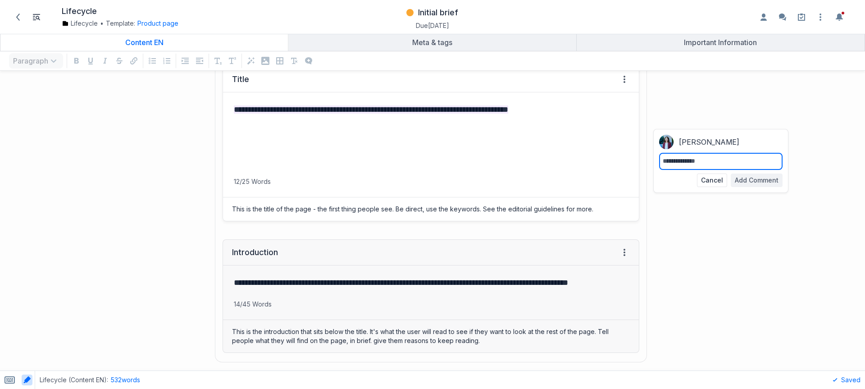
click at [438, 121] on div "**********" at bounding box center [431, 134] width 416 height 85
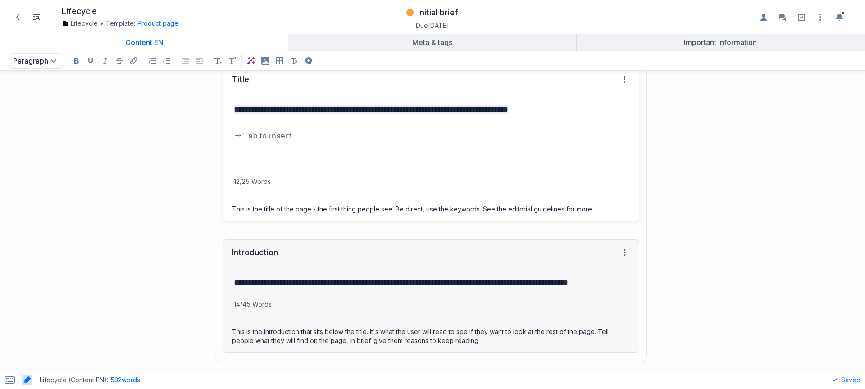
click at [438, 116] on div "**********" at bounding box center [431, 134] width 416 height 85
click at [821, 10] on button "Open item settings" at bounding box center [820, 17] width 14 height 14
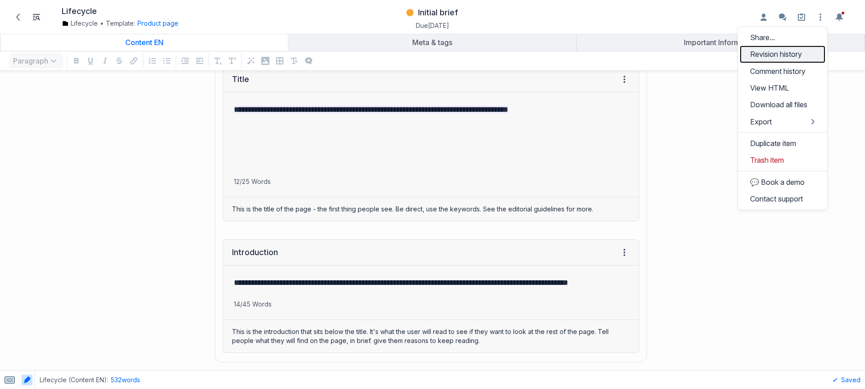
click at [774, 48] on link "Revision history" at bounding box center [782, 54] width 85 height 17
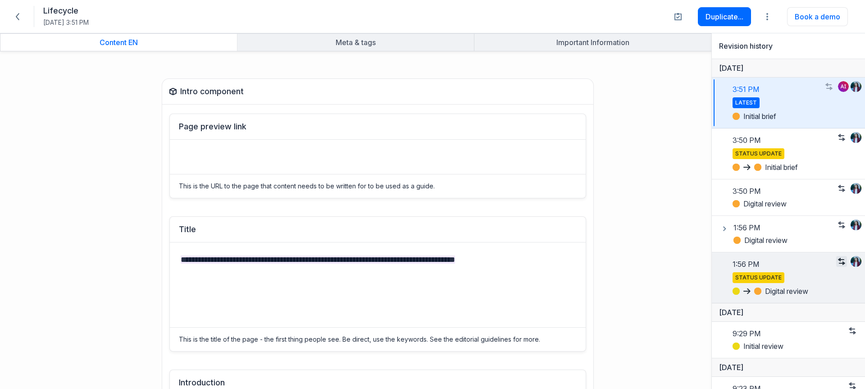
click at [838, 261] on icon "button" at bounding box center [841, 261] width 7 height 7
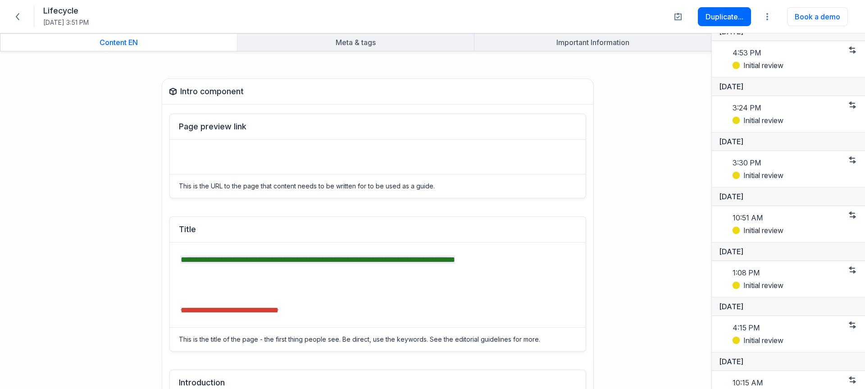
scroll to position [1217, 0]
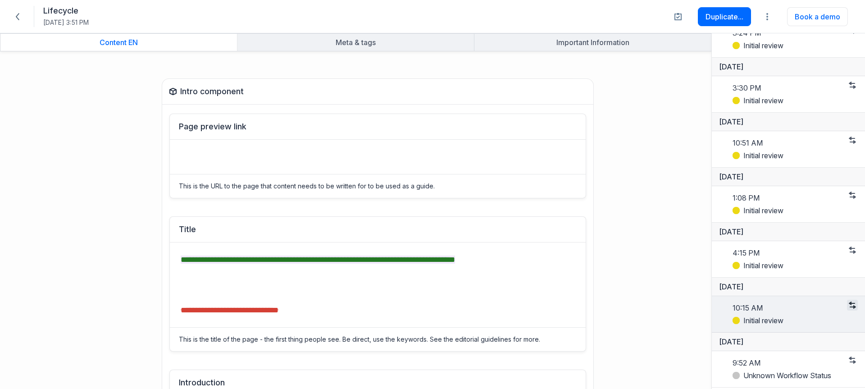
click at [849, 308] on icon "button" at bounding box center [852, 304] width 7 height 7
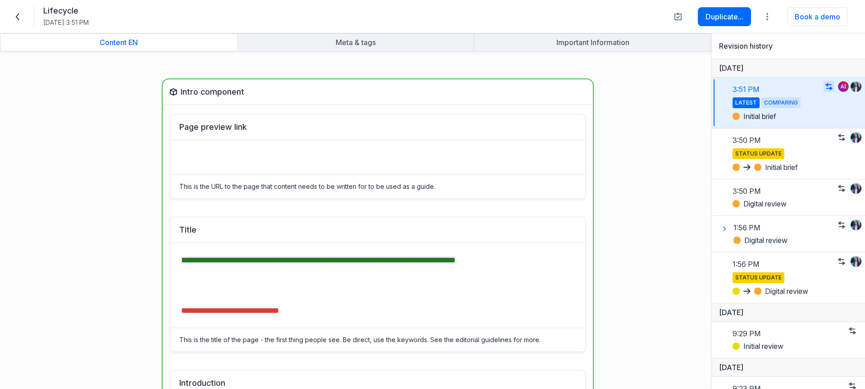
click at [18, 18] on icon at bounding box center [18, 16] width 4 height 7
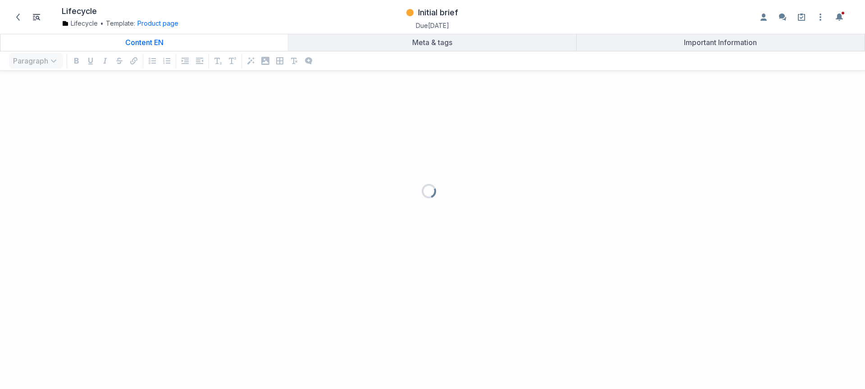
scroll to position [7, 7]
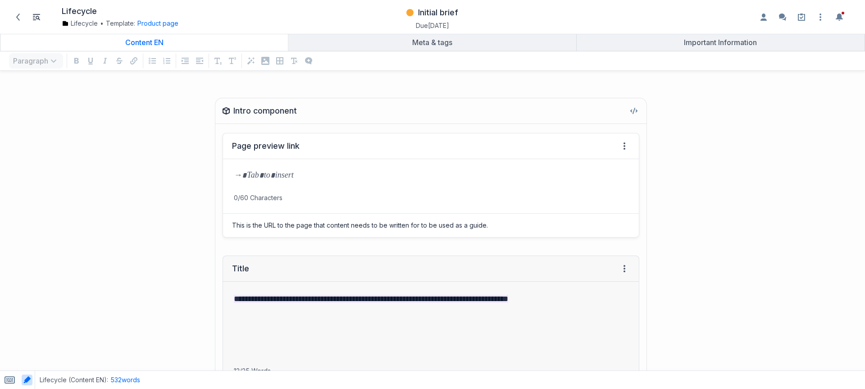
click at [348, 172] on p "grid" at bounding box center [431, 176] width 394 height 13
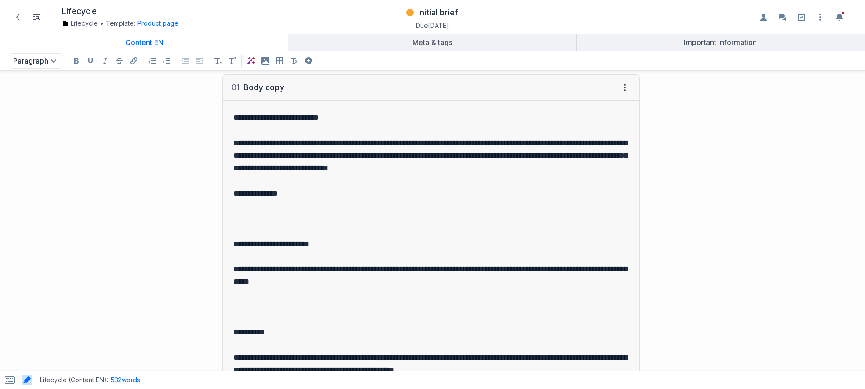
scroll to position [539, 0]
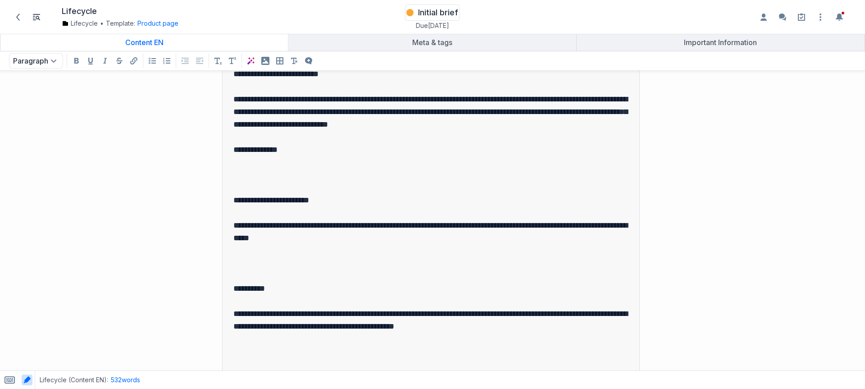
click at [424, 8] on span "Initial brief" at bounding box center [438, 12] width 40 height 11
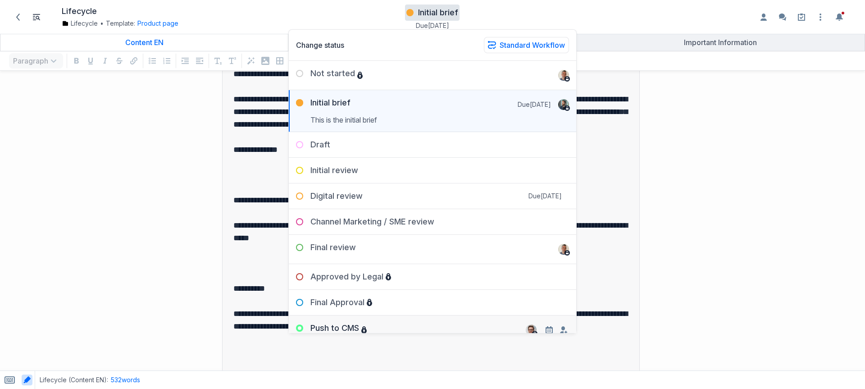
click at [373, 319] on div "Push to CMS" at bounding box center [432, 326] width 287 height 22
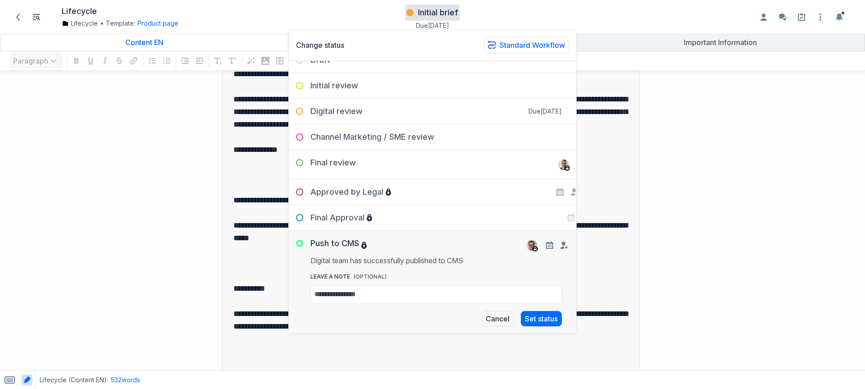
scroll to position [111, 0]
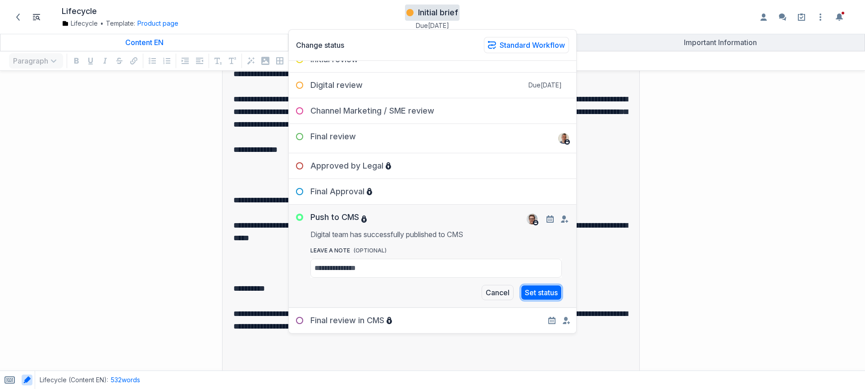
click at [537, 292] on button "Set status" at bounding box center [541, 292] width 41 height 15
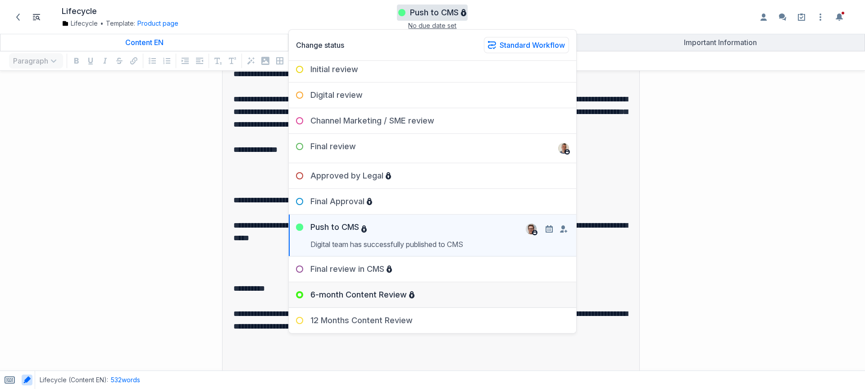
scroll to position [88, 0]
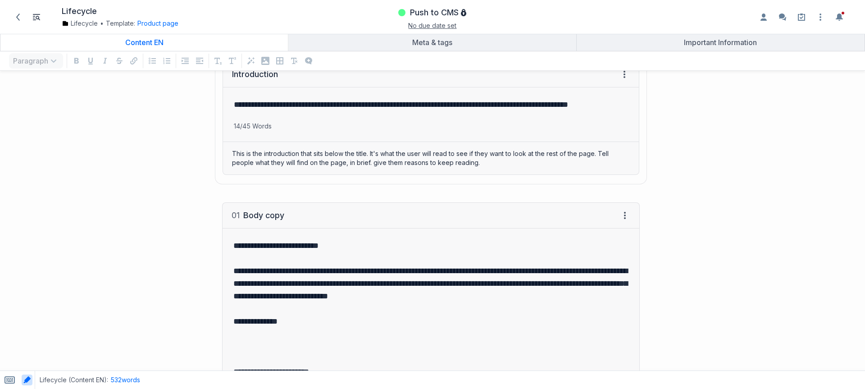
scroll to position [396, 0]
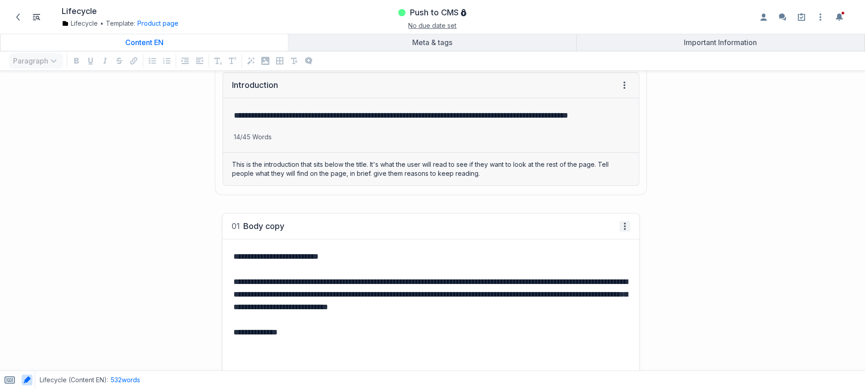
click at [625, 226] on span "grid" at bounding box center [625, 226] width 11 height 11
click at [826, 14] on button "Open item settings" at bounding box center [820, 17] width 14 height 14
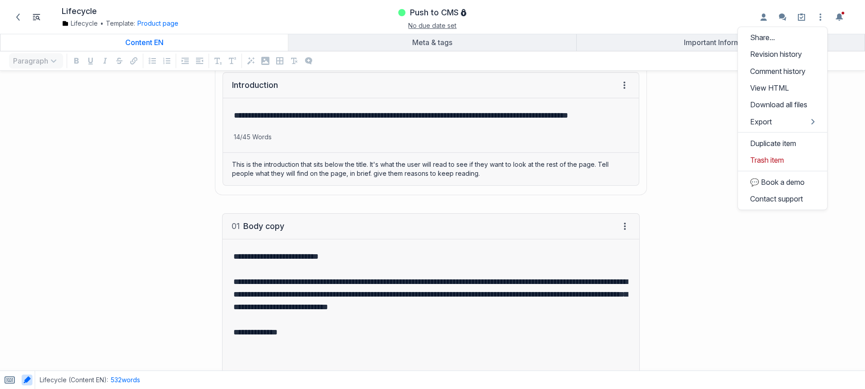
click at [194, 134] on div "**********" at bounding box center [325, 133] width 640 height 141
